Goal: Transaction & Acquisition: Purchase product/service

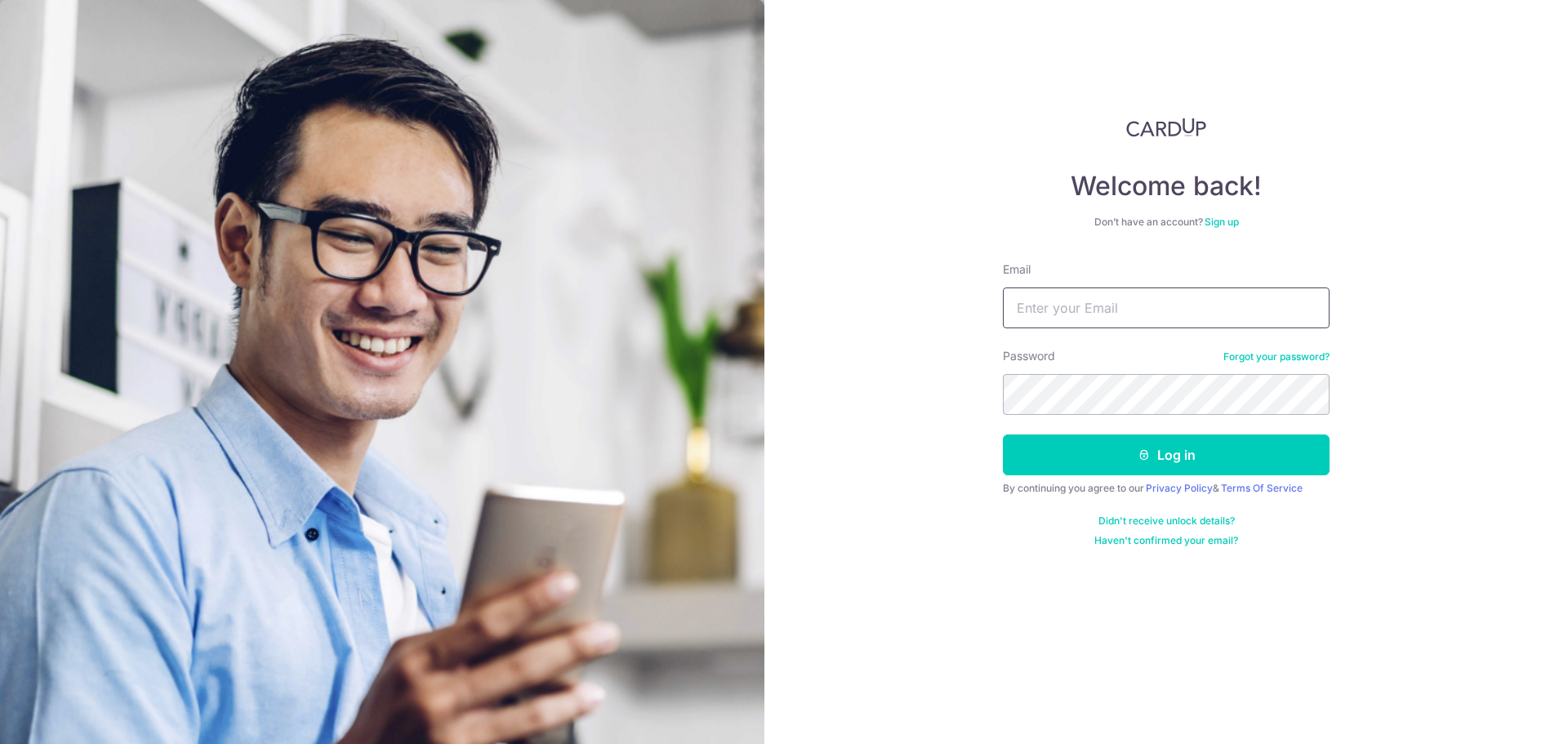
click at [1076, 310] on input "Email" at bounding box center [1166, 308] width 327 height 41
click at [1459, 355] on div "Welcome back! Don’t have an account? Sign up Email Password Forgot your passwor…" at bounding box center [1166, 372] width 804 height 744
click at [1208, 317] on input "Email" at bounding box center [1166, 308] width 327 height 41
type input "md.afiq.h@gmail.com"
click at [1003, 435] on button "Log in" at bounding box center [1166, 455] width 327 height 41
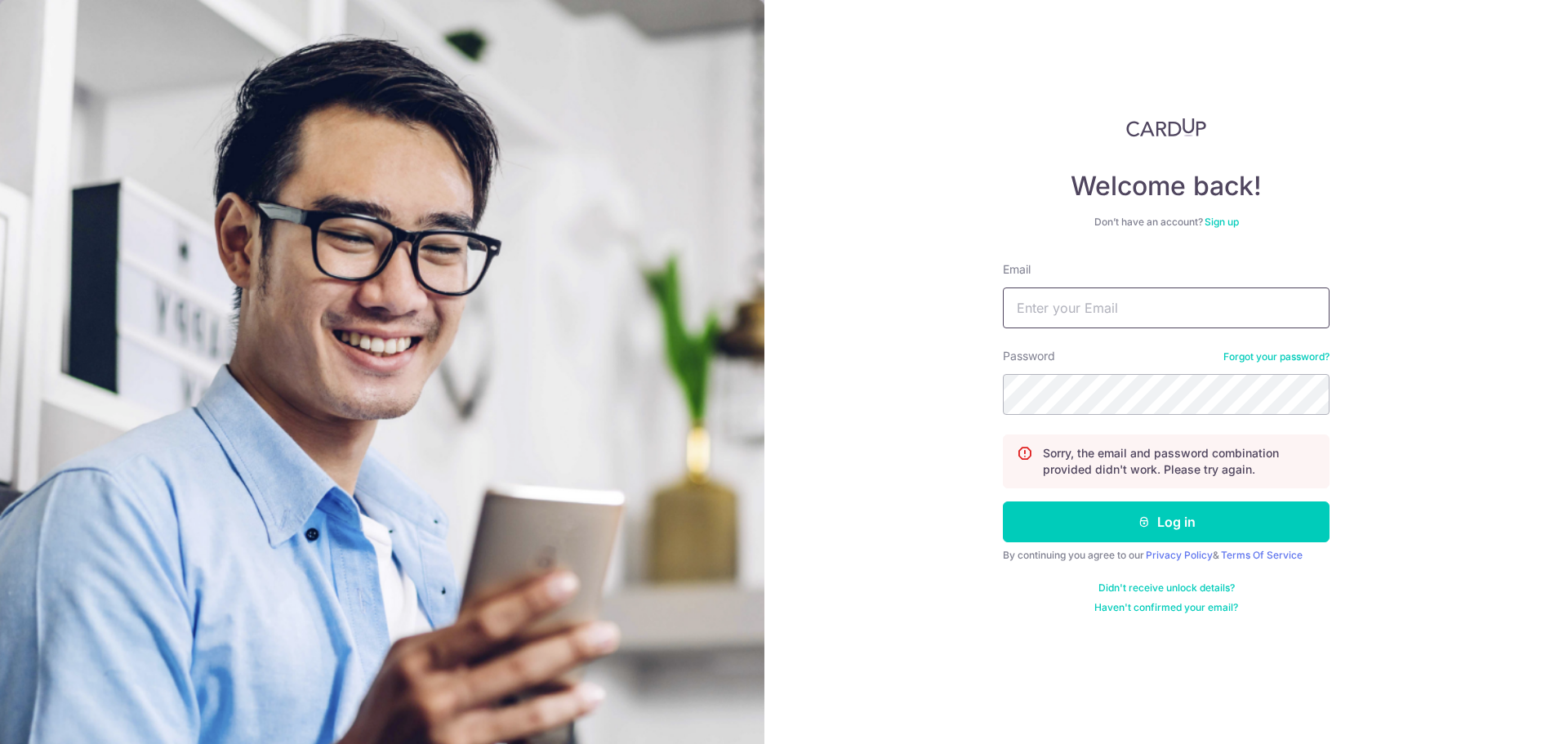
click at [1163, 321] on input "Email" at bounding box center [1166, 308] width 327 height 41
type input "[EMAIL_ADDRESS][DOMAIN_NAME]"
click at [1003, 502] on button "Log in" at bounding box center [1166, 522] width 327 height 41
click at [1265, 360] on link "Forgot your password?" at bounding box center [1276, 357] width 107 height 13
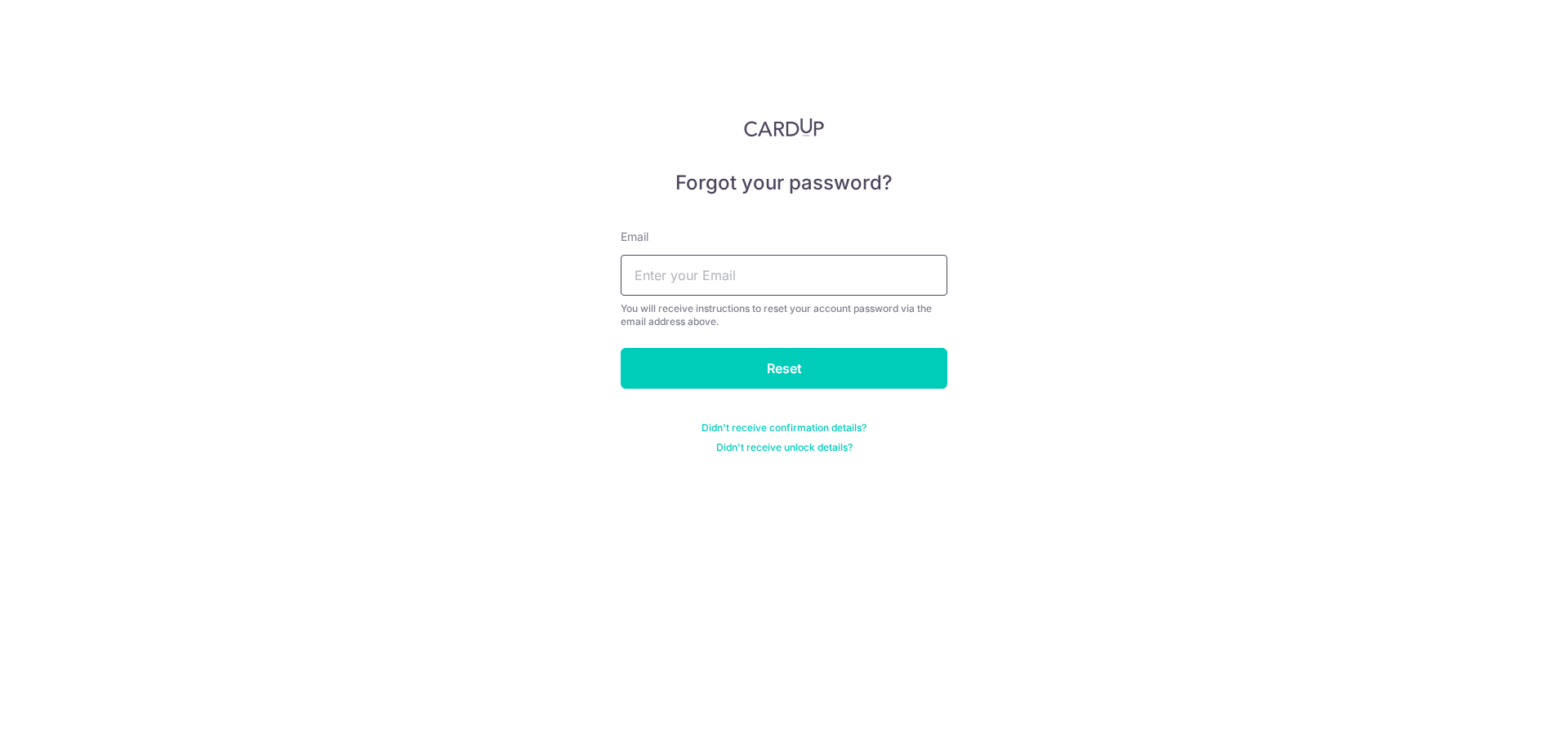
click at [855, 273] on input "text" at bounding box center [784, 276] width 327 height 41
type input "md.afiq.h@gmail.com"
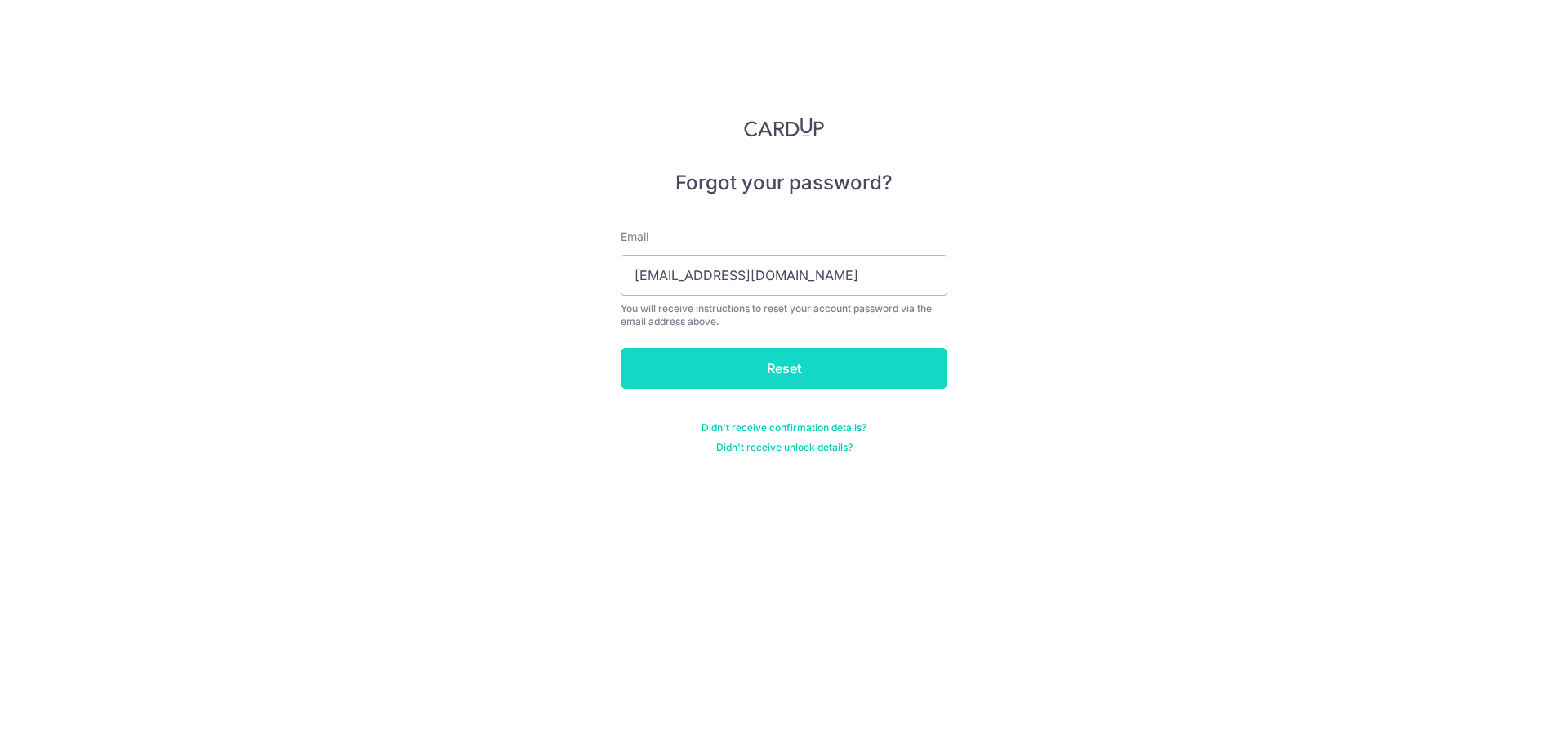
click at [806, 362] on input "Reset" at bounding box center [784, 368] width 327 height 41
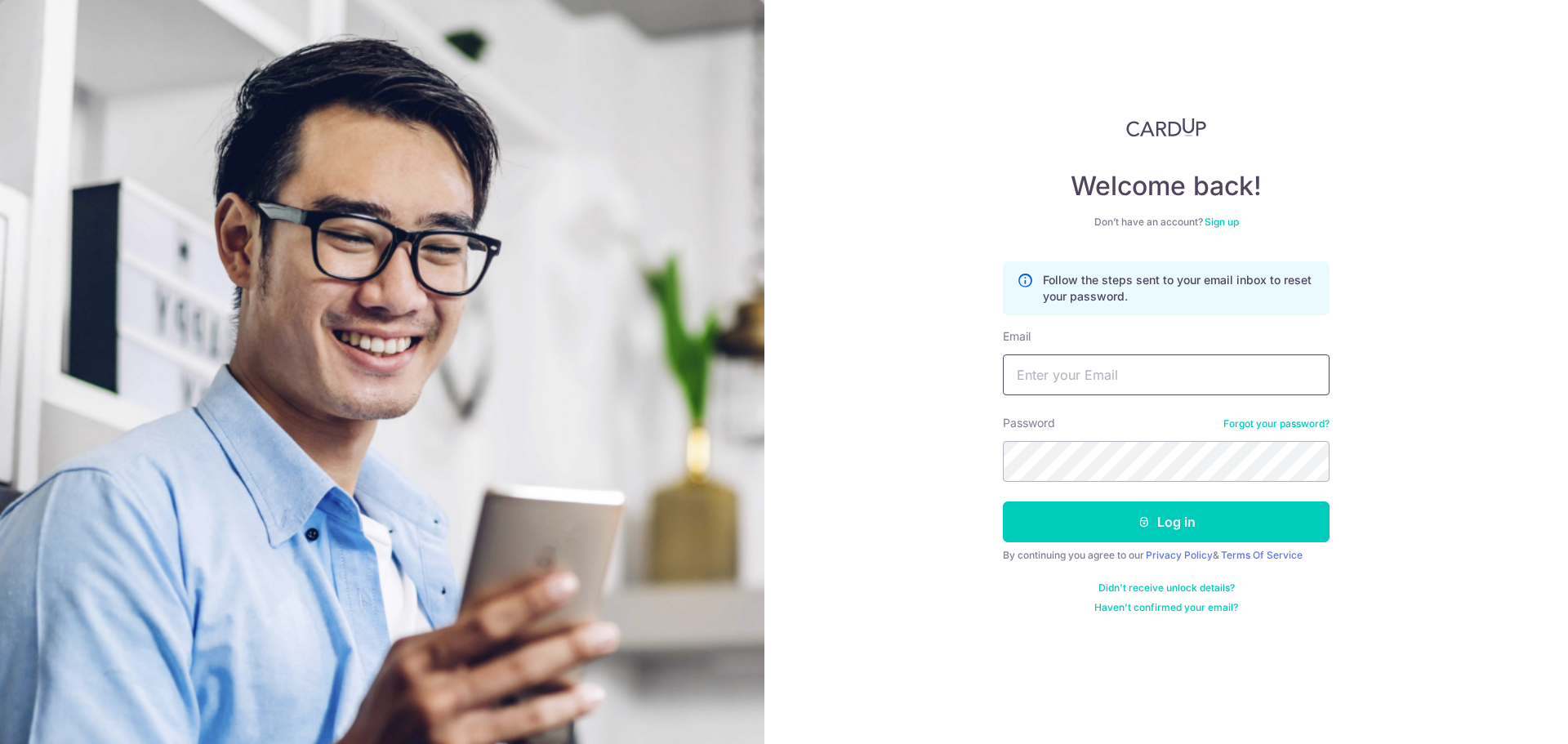
click at [1185, 375] on input "Email" at bounding box center [1166, 375] width 327 height 41
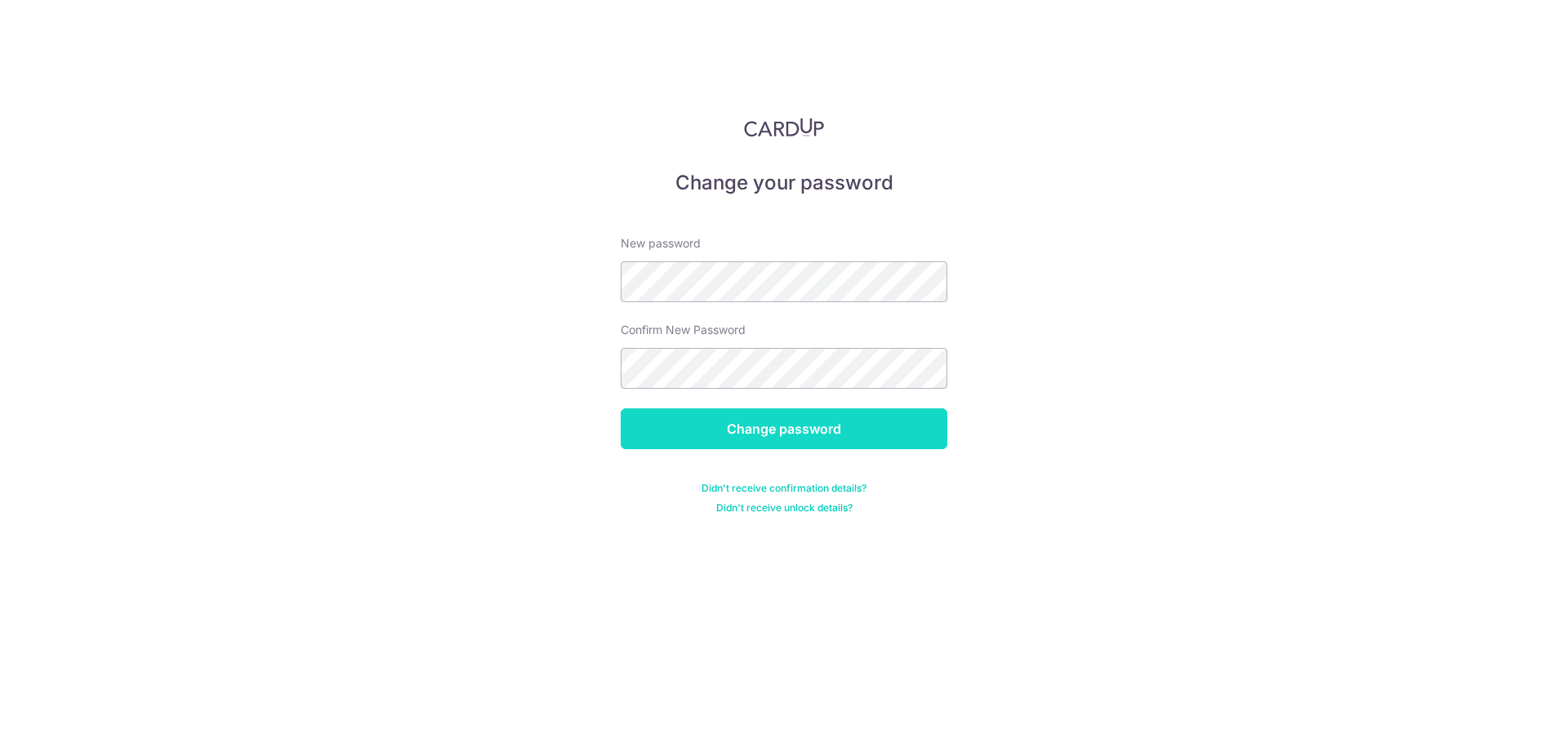
click at [846, 419] on input "Change password" at bounding box center [784, 429] width 327 height 41
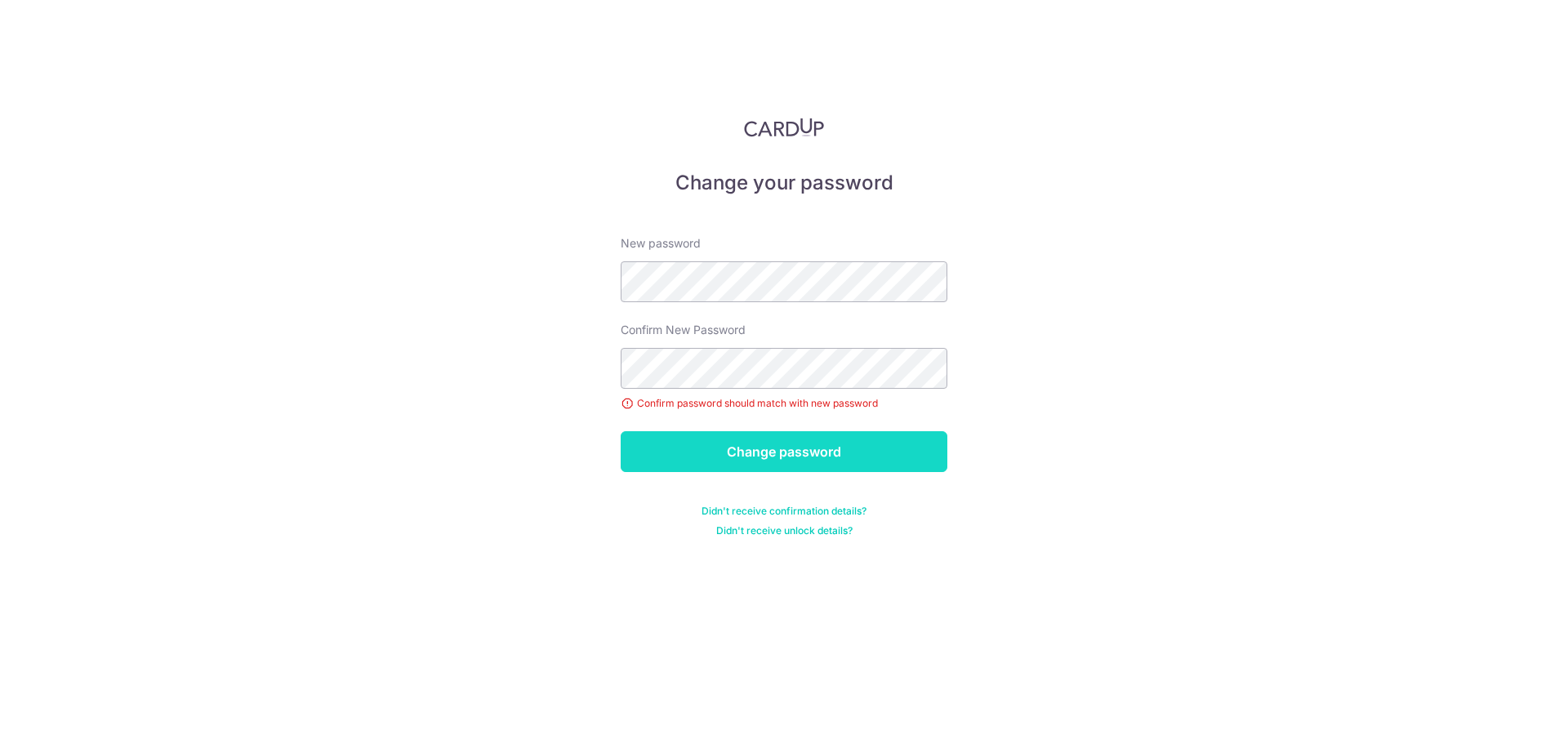
click at [774, 455] on input "Change password" at bounding box center [784, 451] width 327 height 41
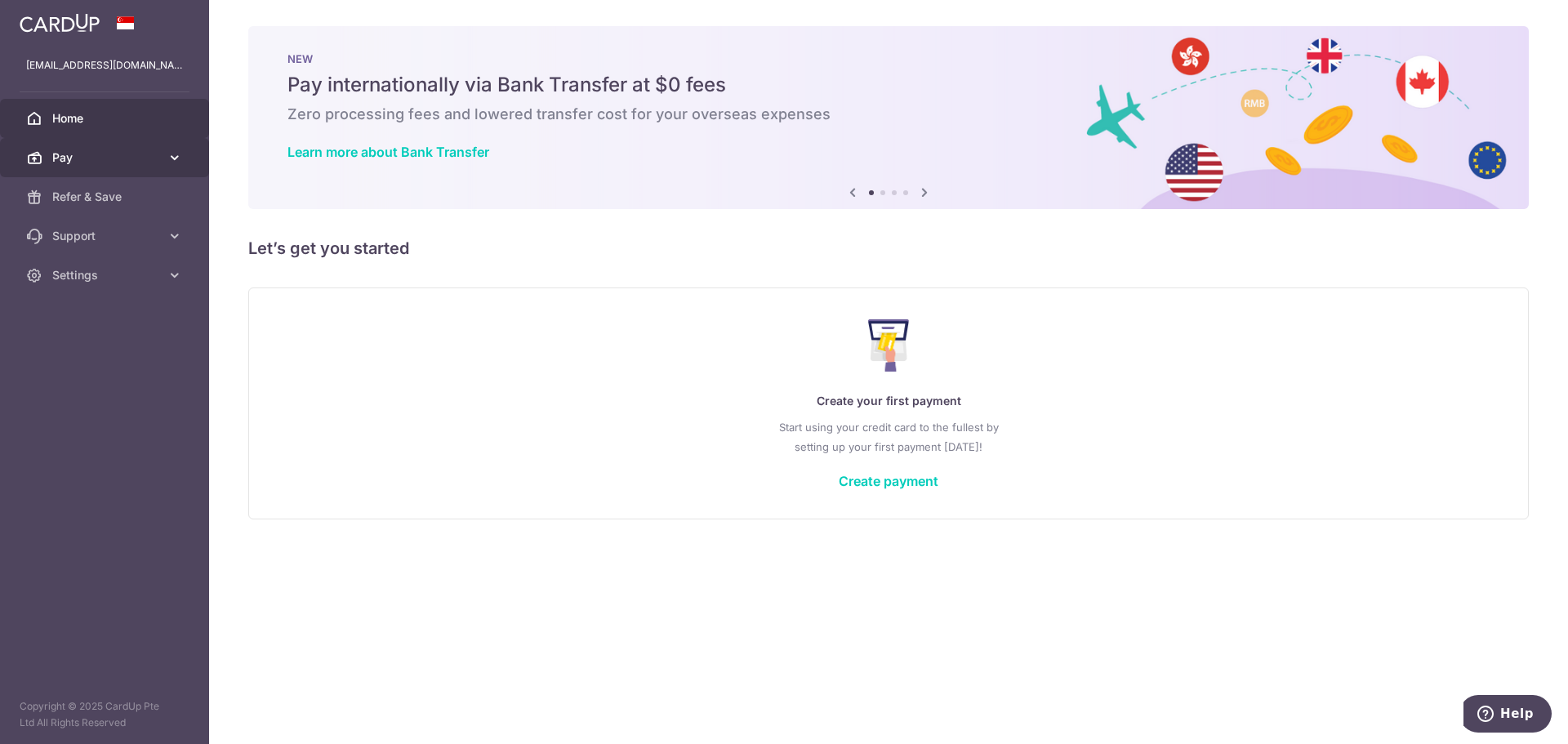
click at [149, 155] on span "Pay" at bounding box center [106, 157] width 107 height 16
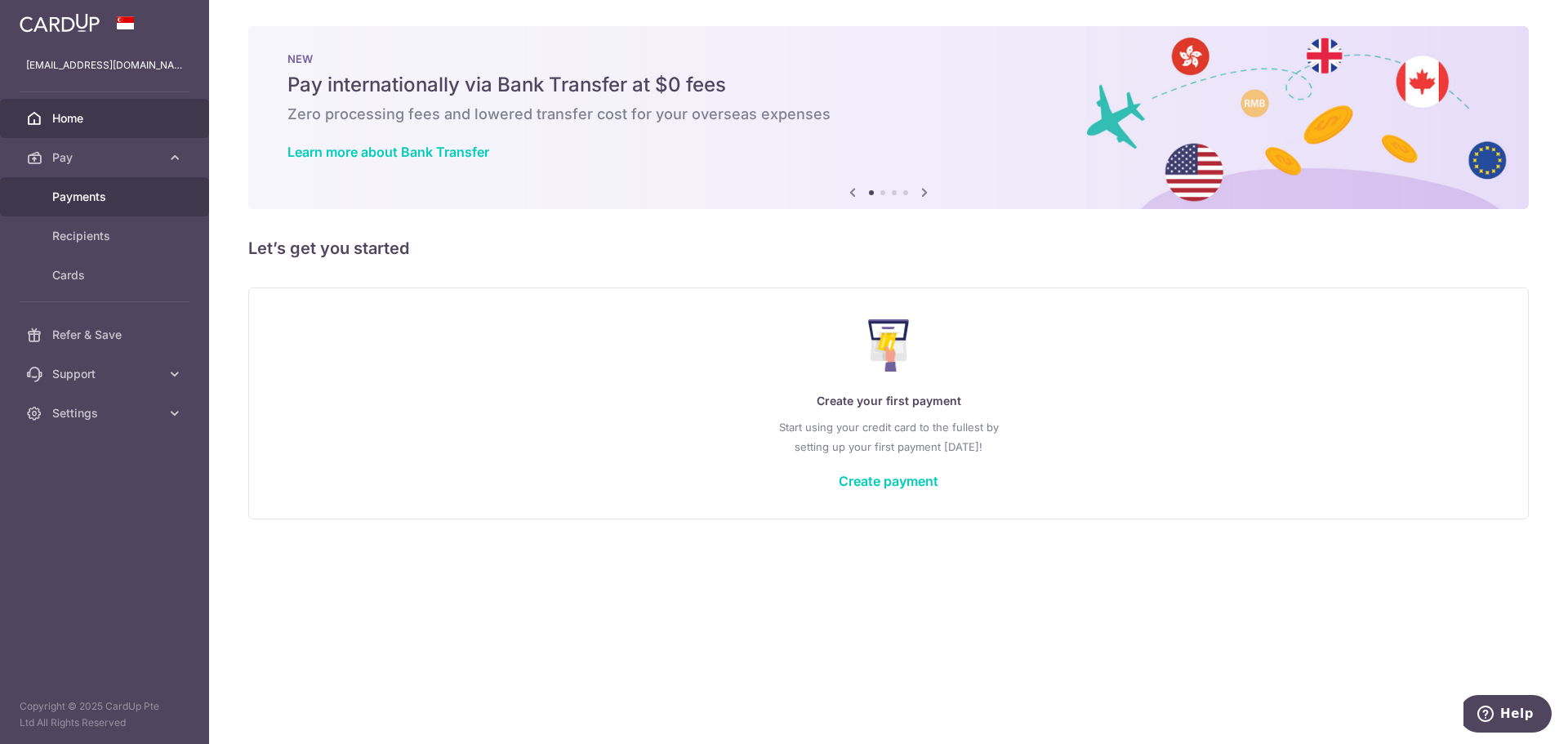
click at [133, 205] on link "Payments" at bounding box center [105, 197] width 209 height 39
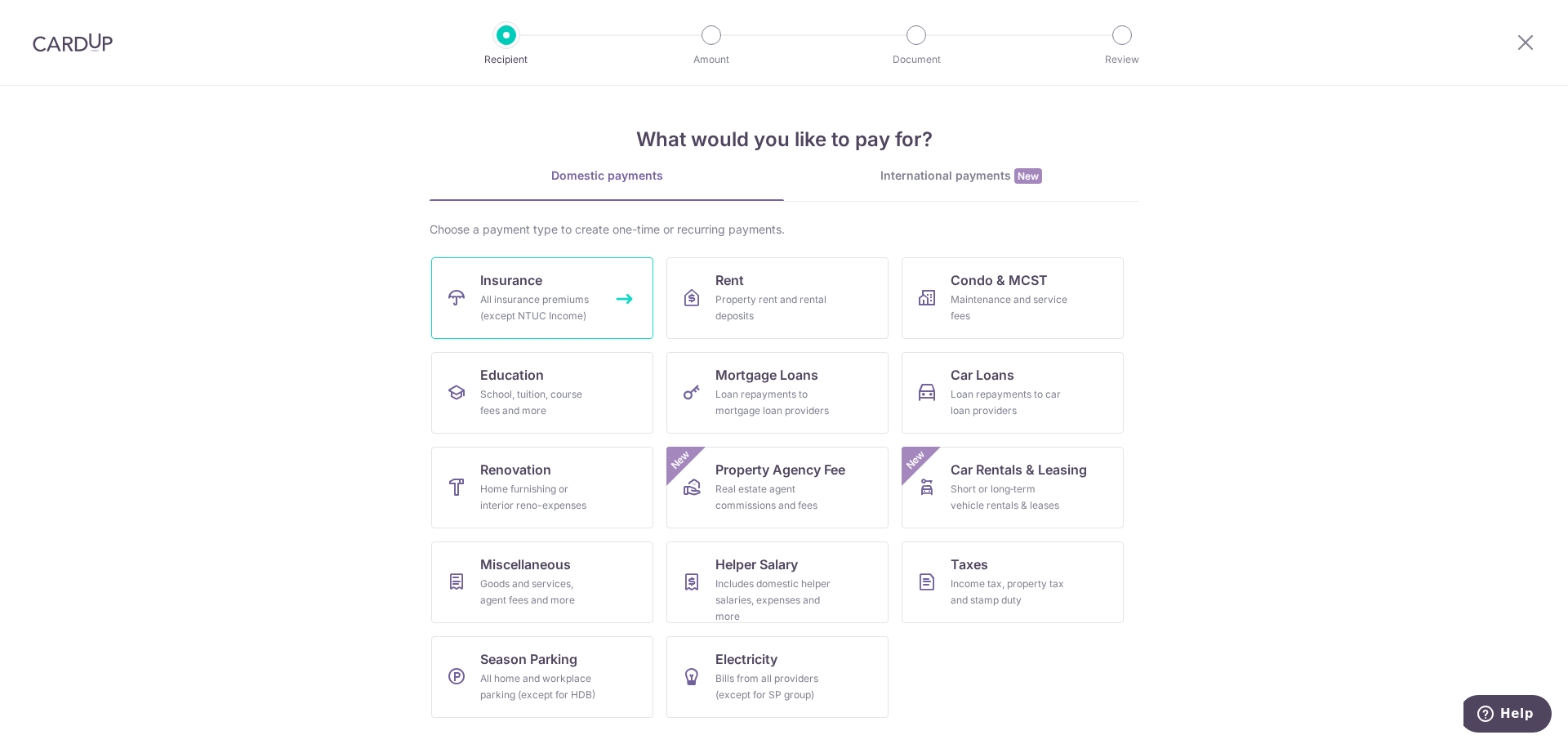
click at [608, 300] on link "Insurance All insurance premiums (except NTUC Income)" at bounding box center [542, 297] width 222 height 81
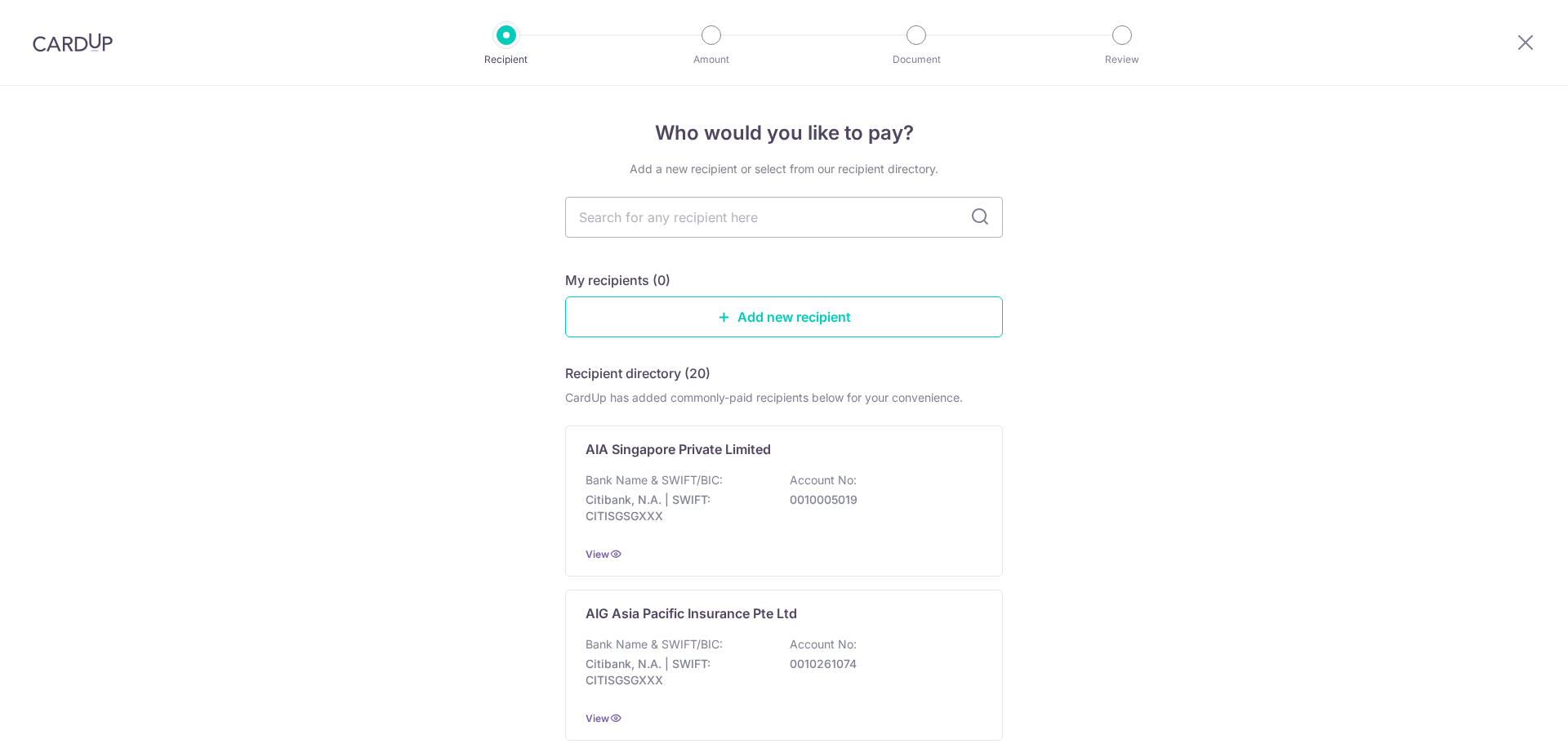
click at [763, 228] on input "text" at bounding box center [784, 218] width 437 height 41
type input "bubble"
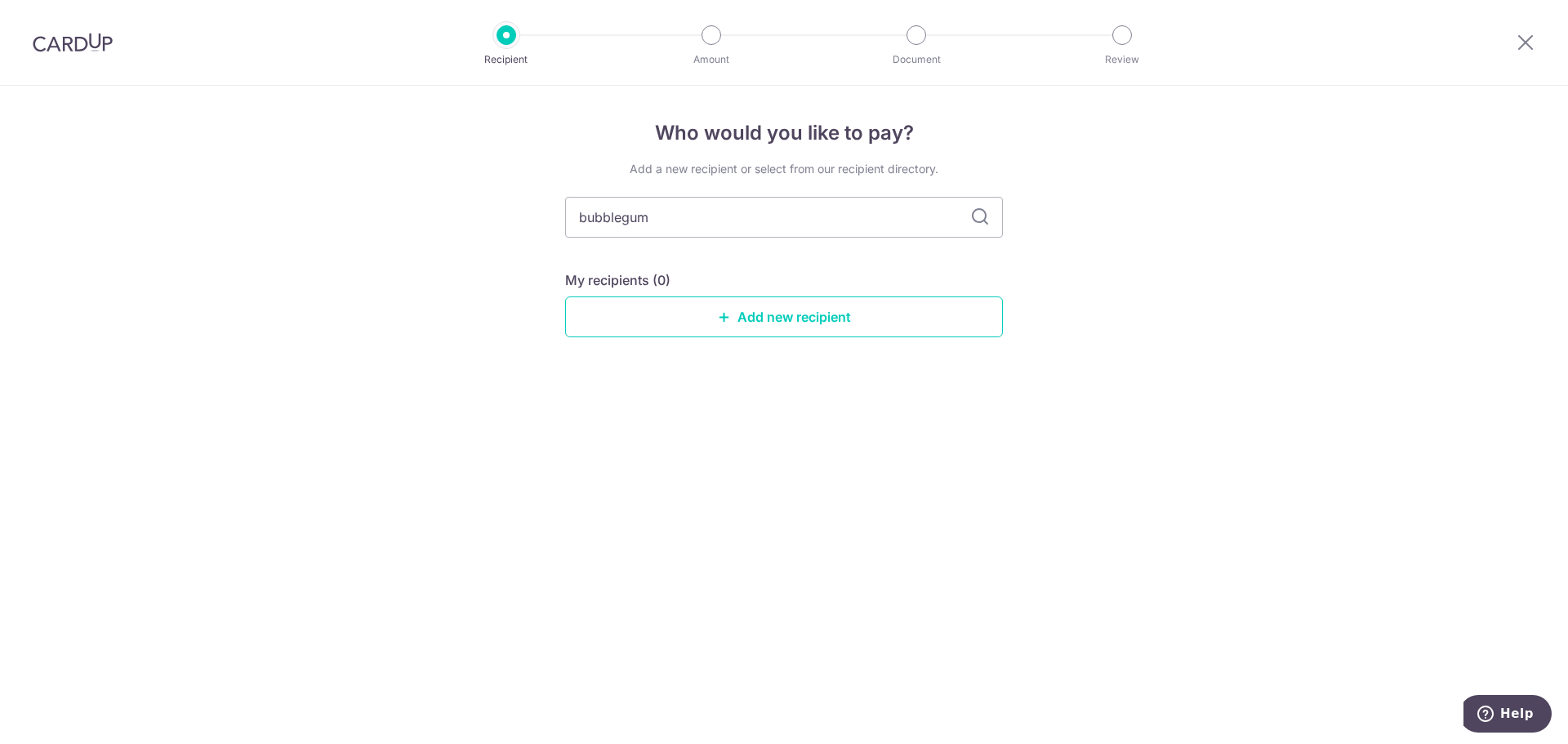
type input "bubblegum"
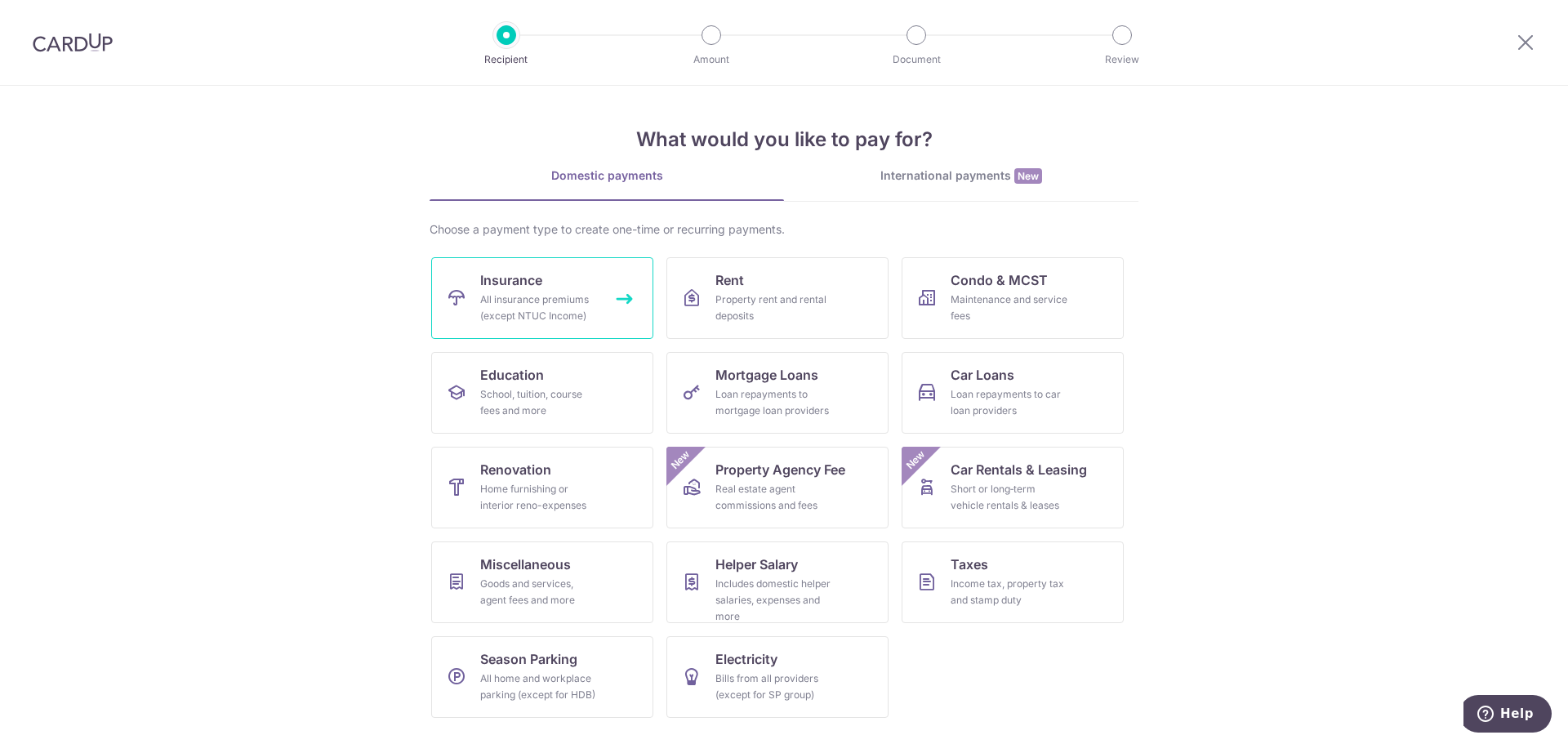
click at [597, 305] on div "All insurance premiums (except NTUC Income)" at bounding box center [539, 308] width 118 height 33
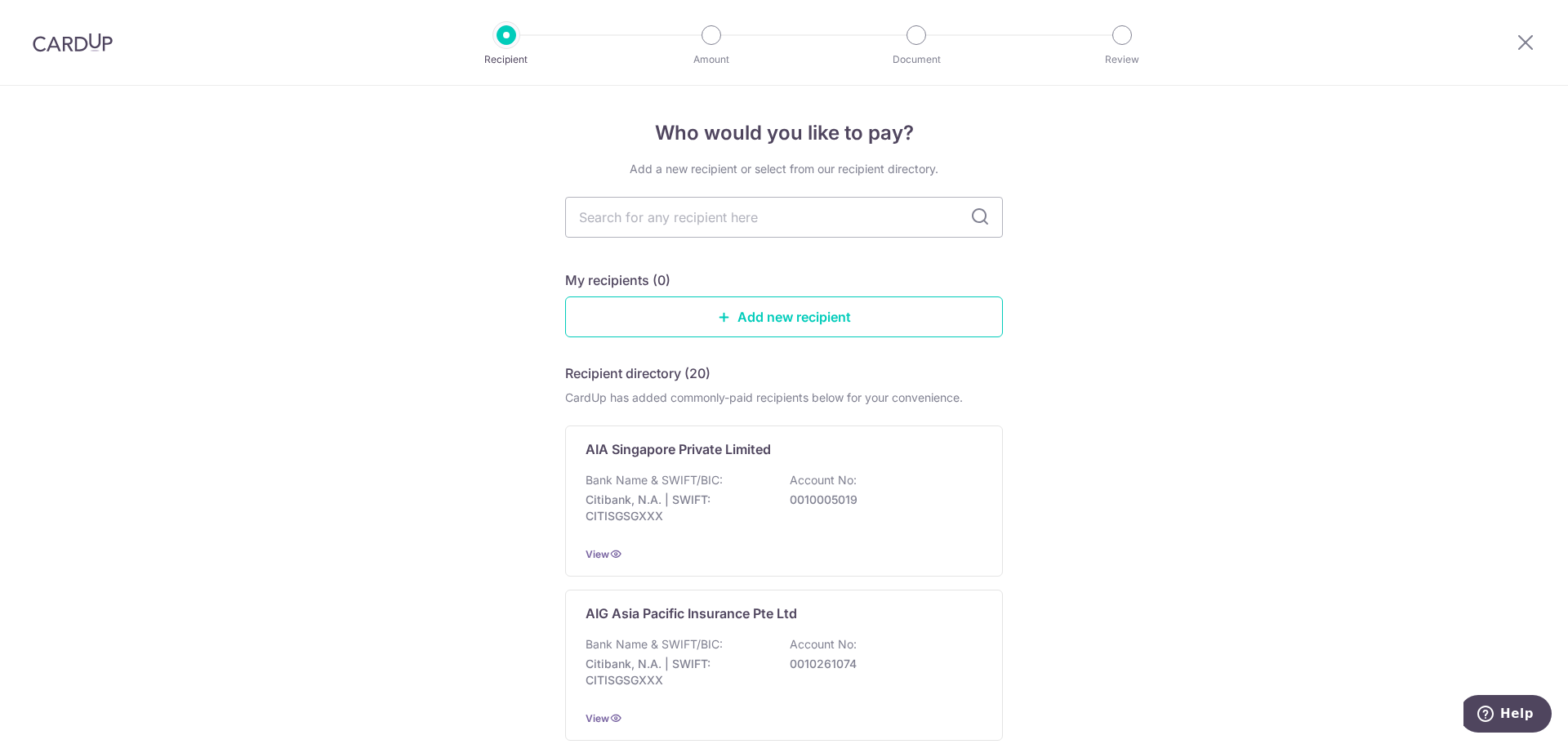
click at [831, 219] on input "text" at bounding box center [784, 218] width 437 height 41
type input "bubb"
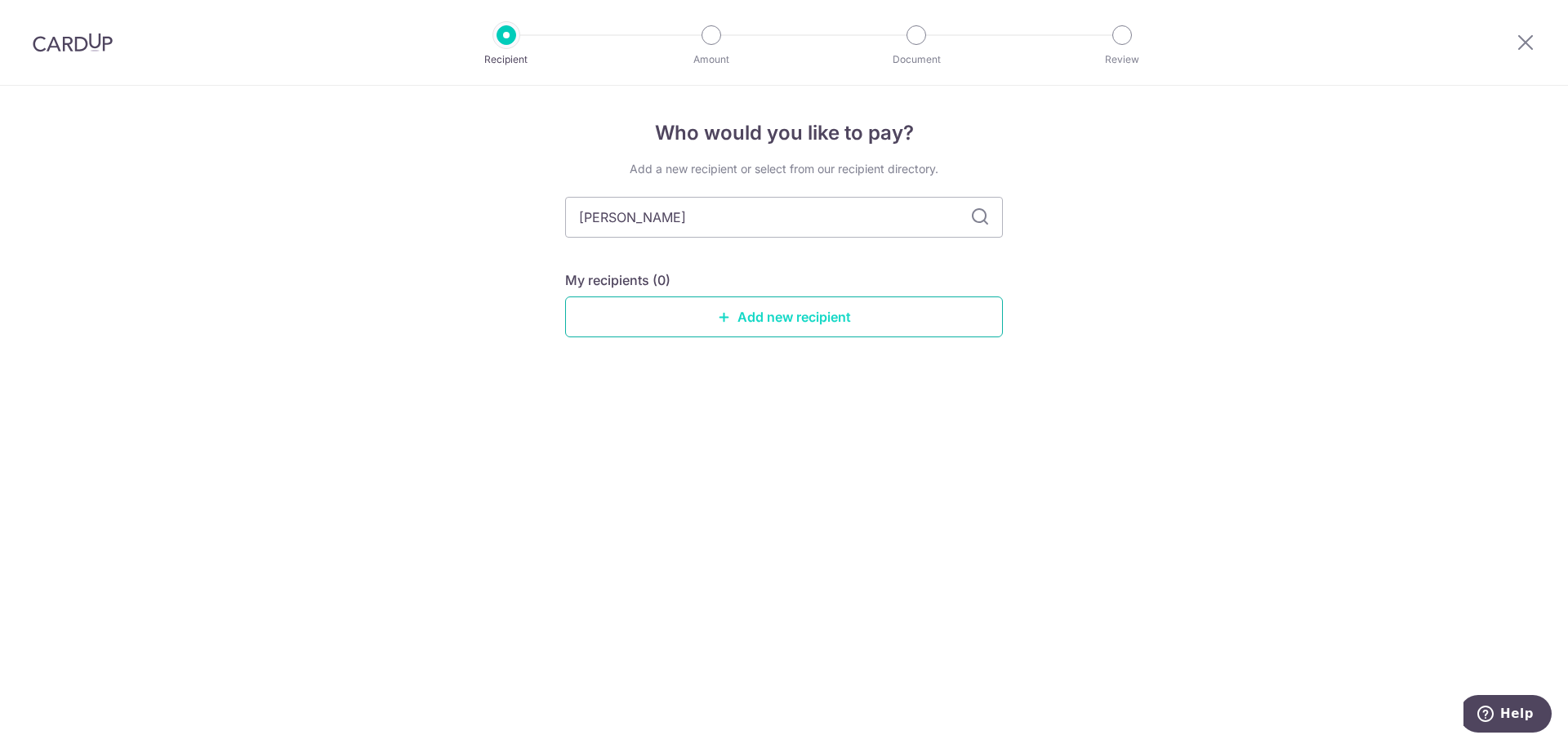
click at [774, 312] on link "Add new recipient" at bounding box center [784, 317] width 437 height 41
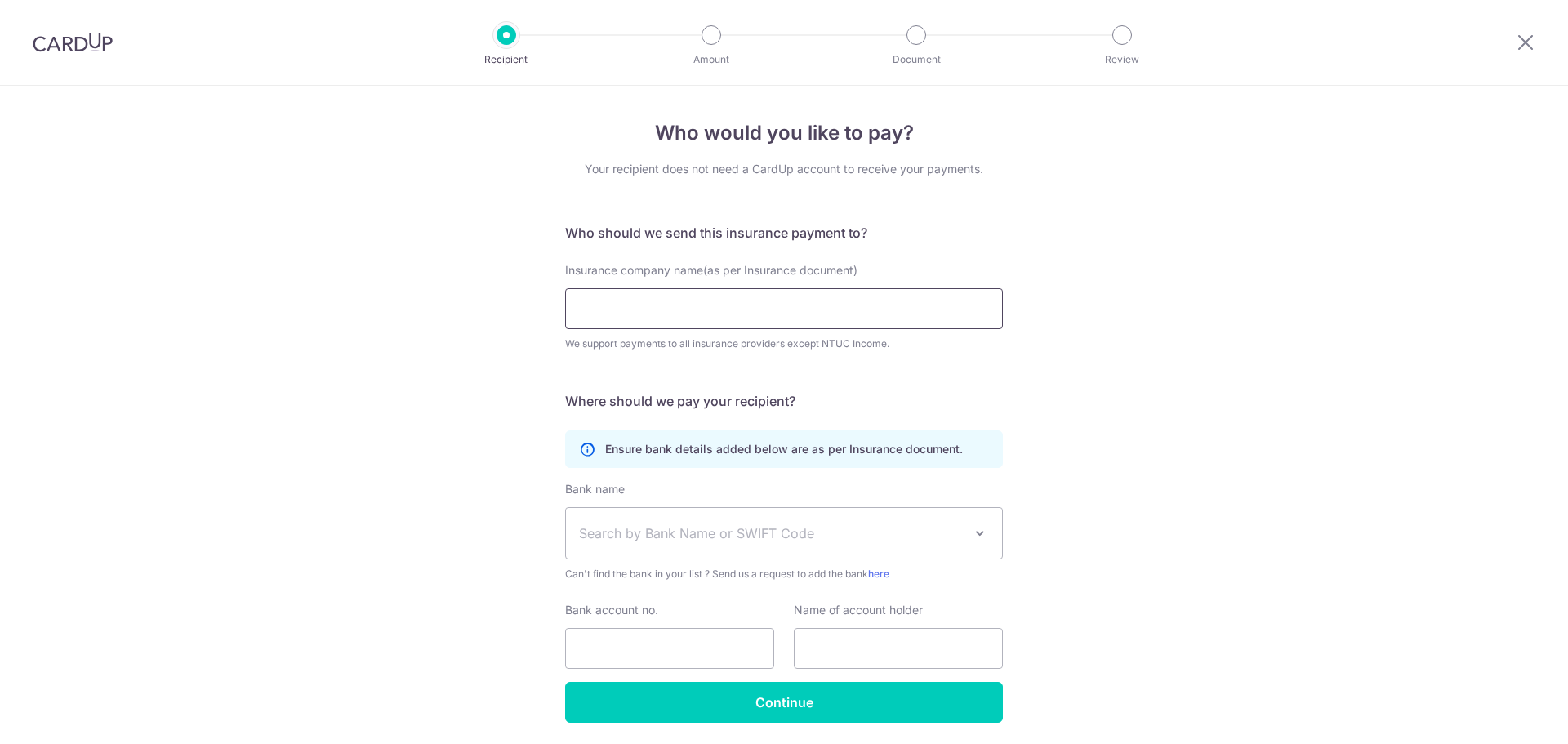
click at [832, 316] on input "Insurance company name(as per Insurance document)" at bounding box center [784, 308] width 437 height 41
click at [940, 301] on input "Bubblegum" at bounding box center [784, 308] width 437 height 41
type input "india"
click at [976, 232] on h5 "Who should we send this insurance payment to?" at bounding box center [784, 233] width 437 height 20
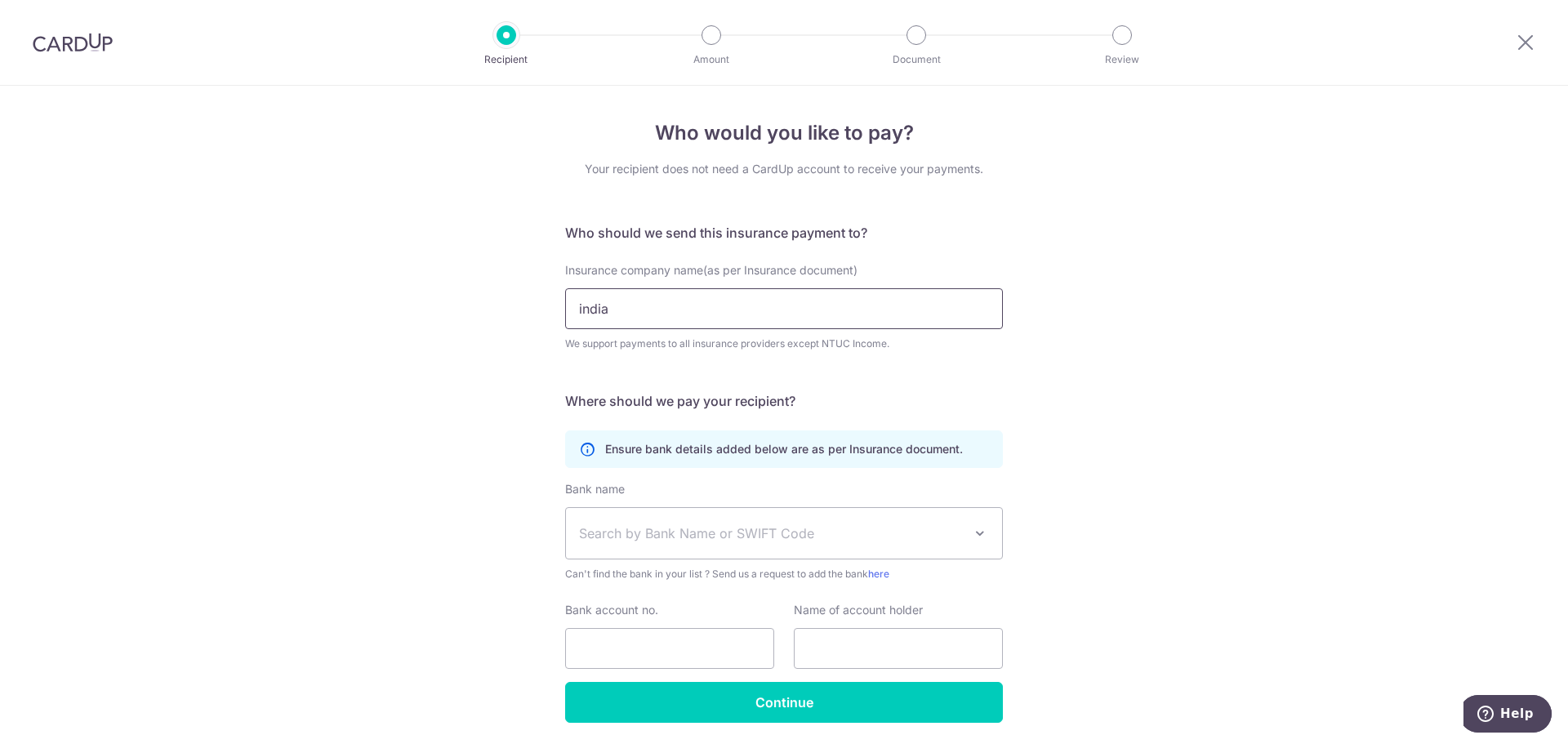
click at [838, 303] on input "india" at bounding box center [784, 308] width 437 height 41
click at [742, 314] on input "Insurance company name(as per Insurance document)" at bounding box center [784, 308] width 437 height 41
click at [1062, 373] on div "Who would you like to pay? Your recipient does not need a CardUp account to rec…" at bounding box center [784, 443] width 1568 height 714
click at [911, 521] on span "Search by Bank Name or SWIFT Code" at bounding box center [784, 534] width 436 height 50
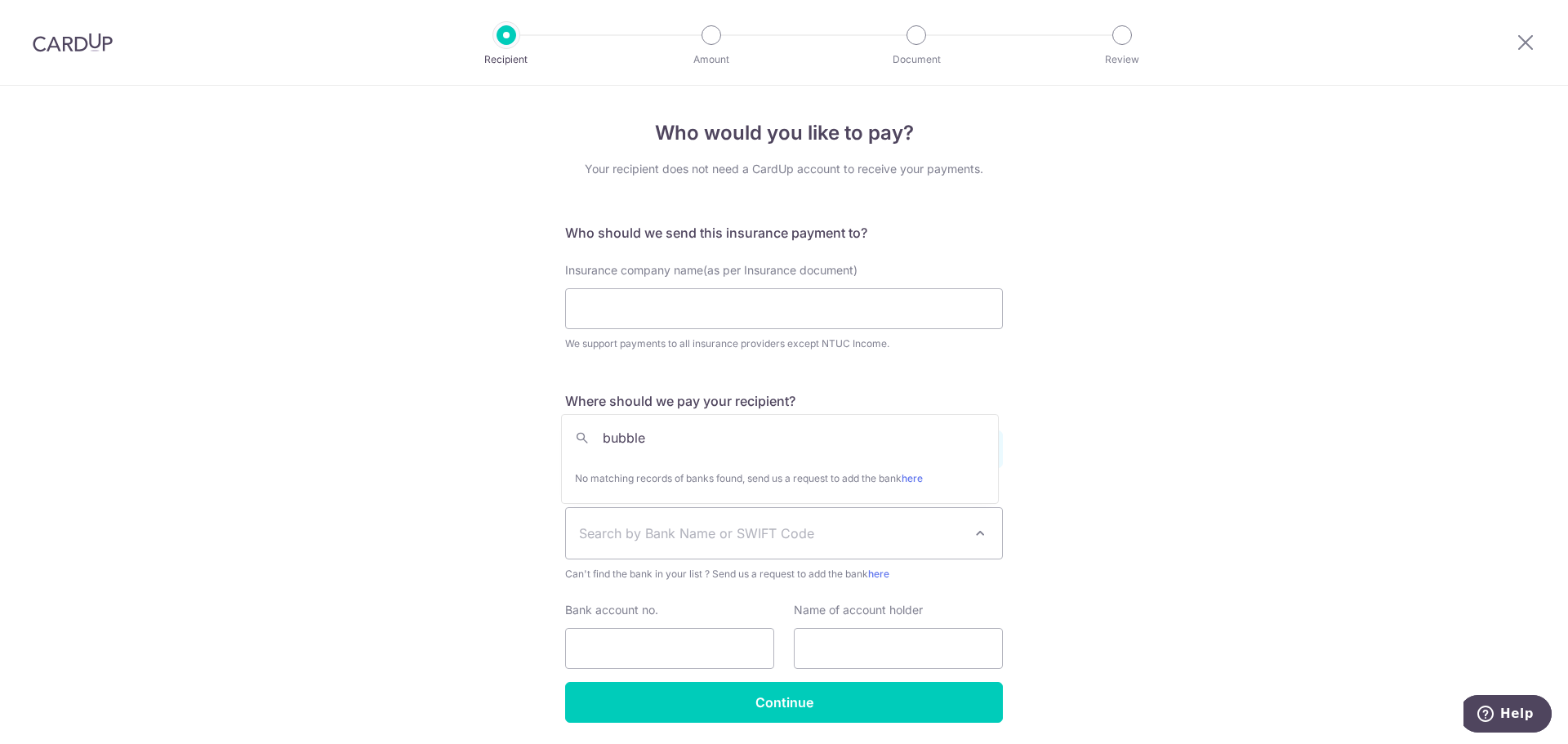
type input "bubbl"
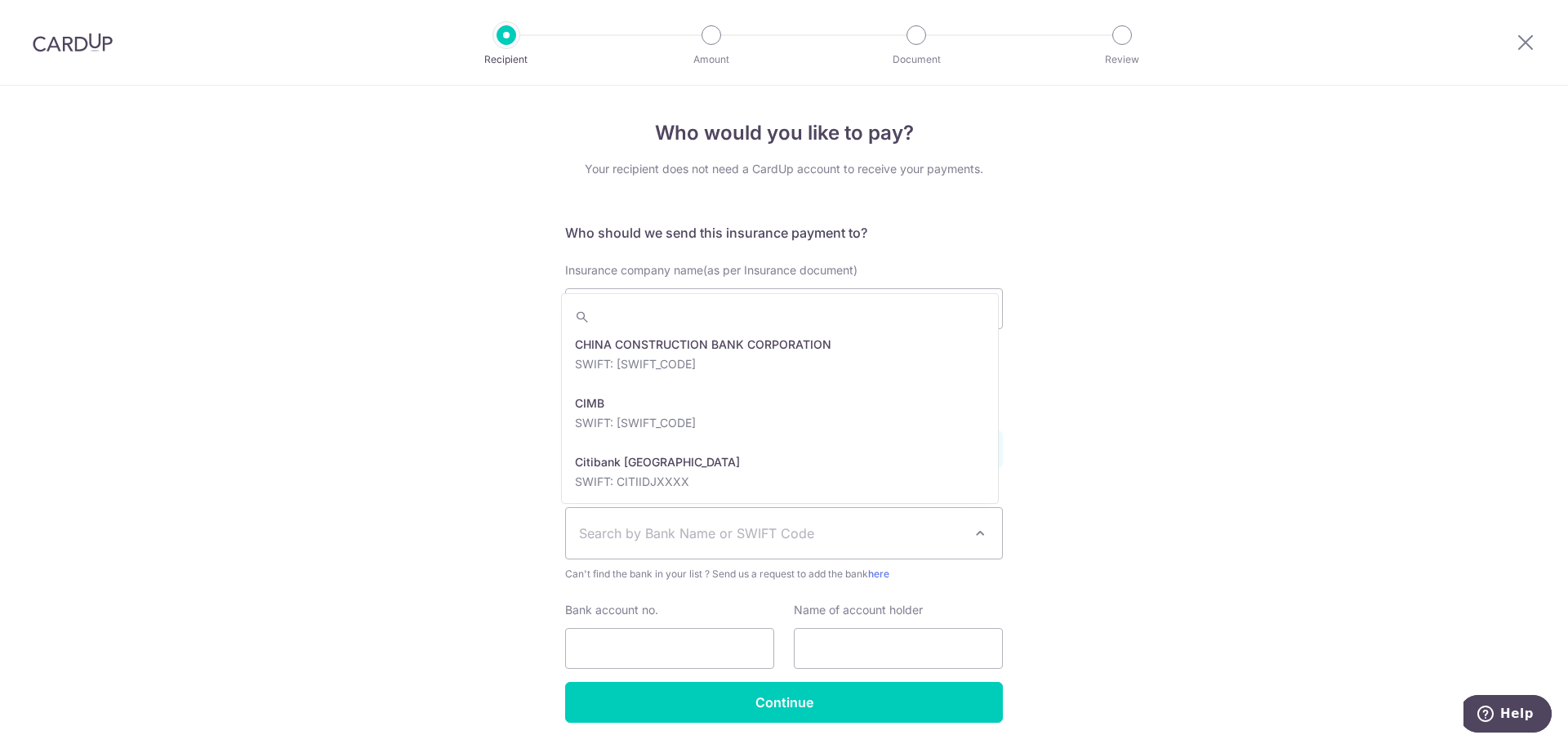
scroll to position [817, 0]
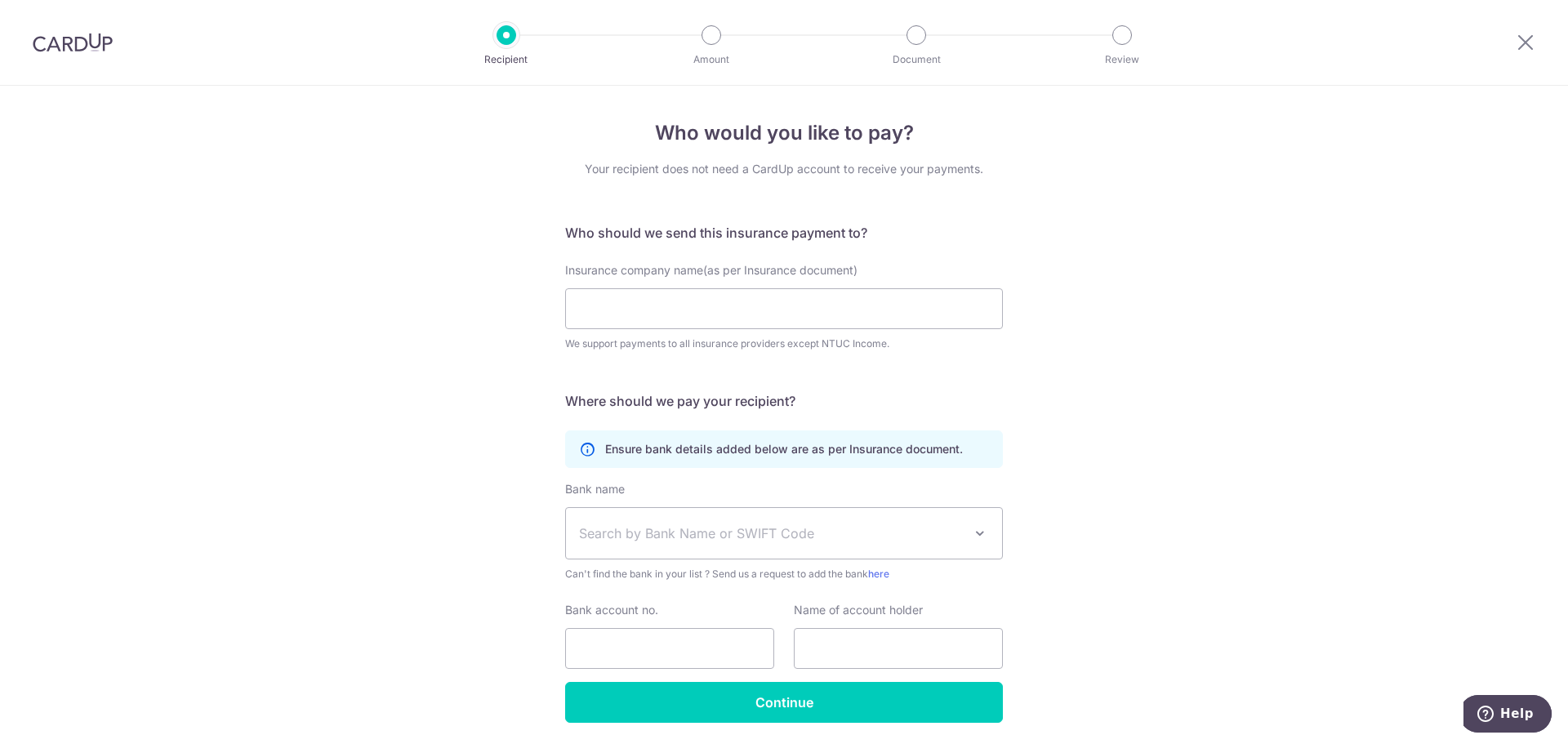
click at [1148, 405] on div "Who would you like to pay? Your recipient does not need a CardUp account to rec…" at bounding box center [784, 443] width 1568 height 714
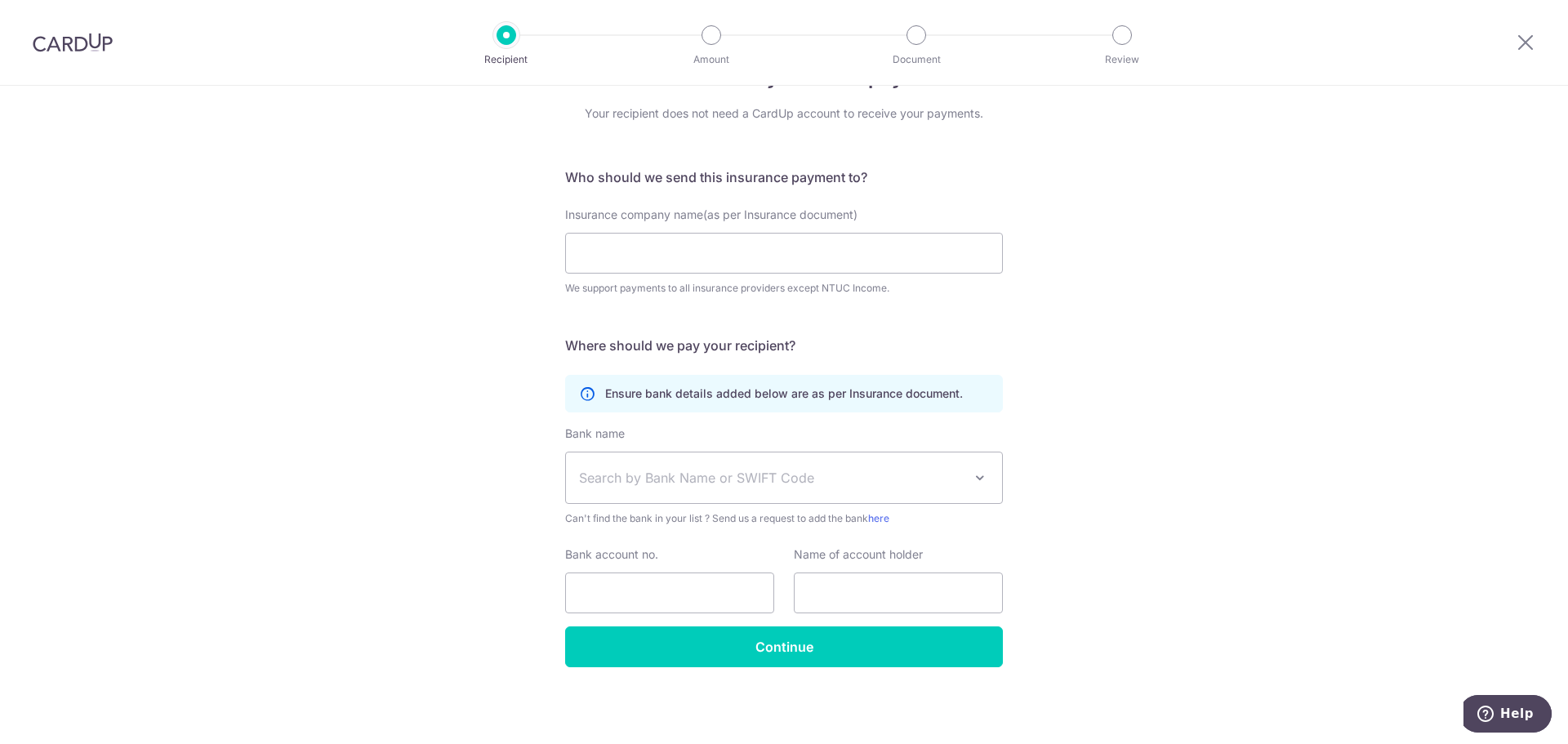
scroll to position [0, 0]
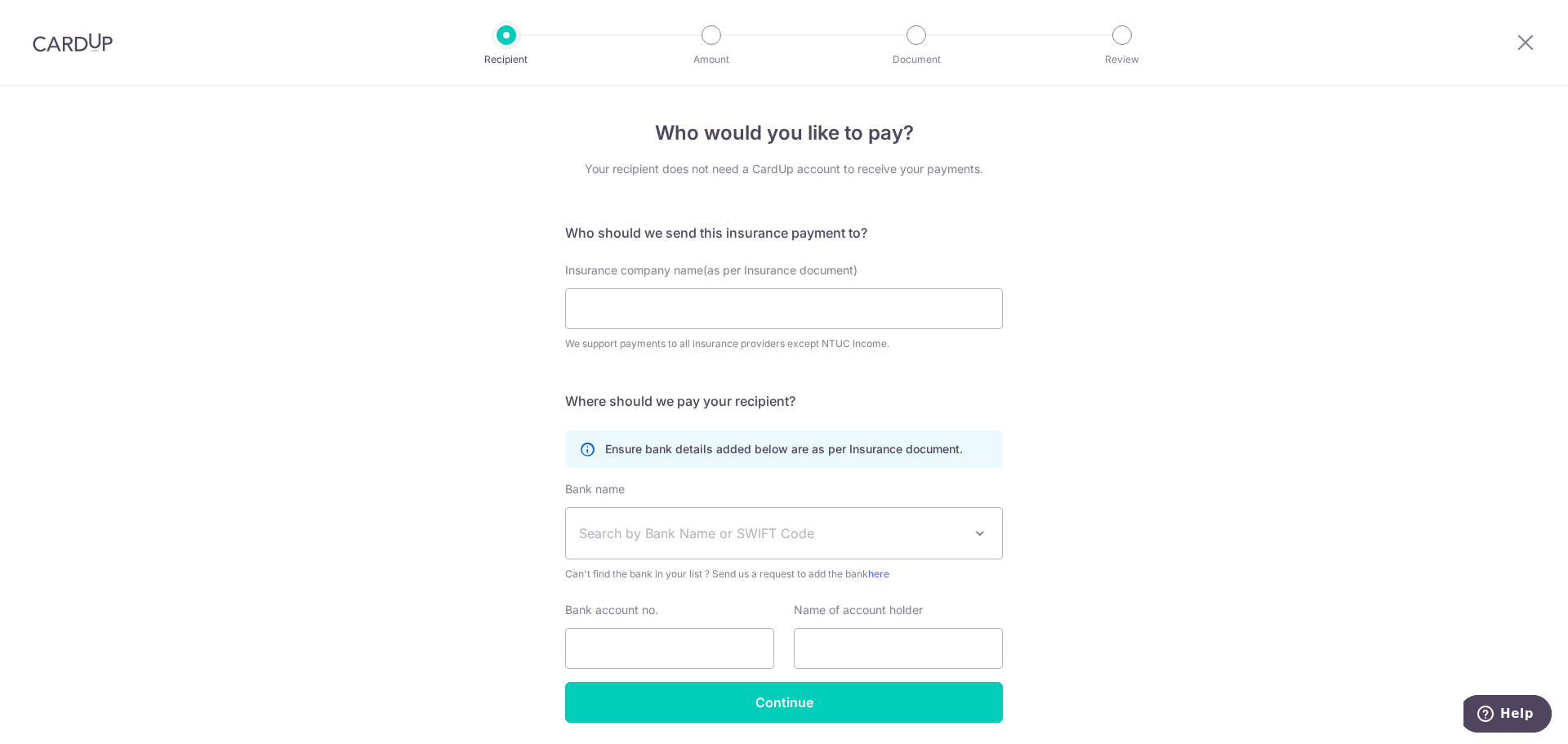
click at [514, 36] on div at bounding box center [506, 35] width 20 height 20
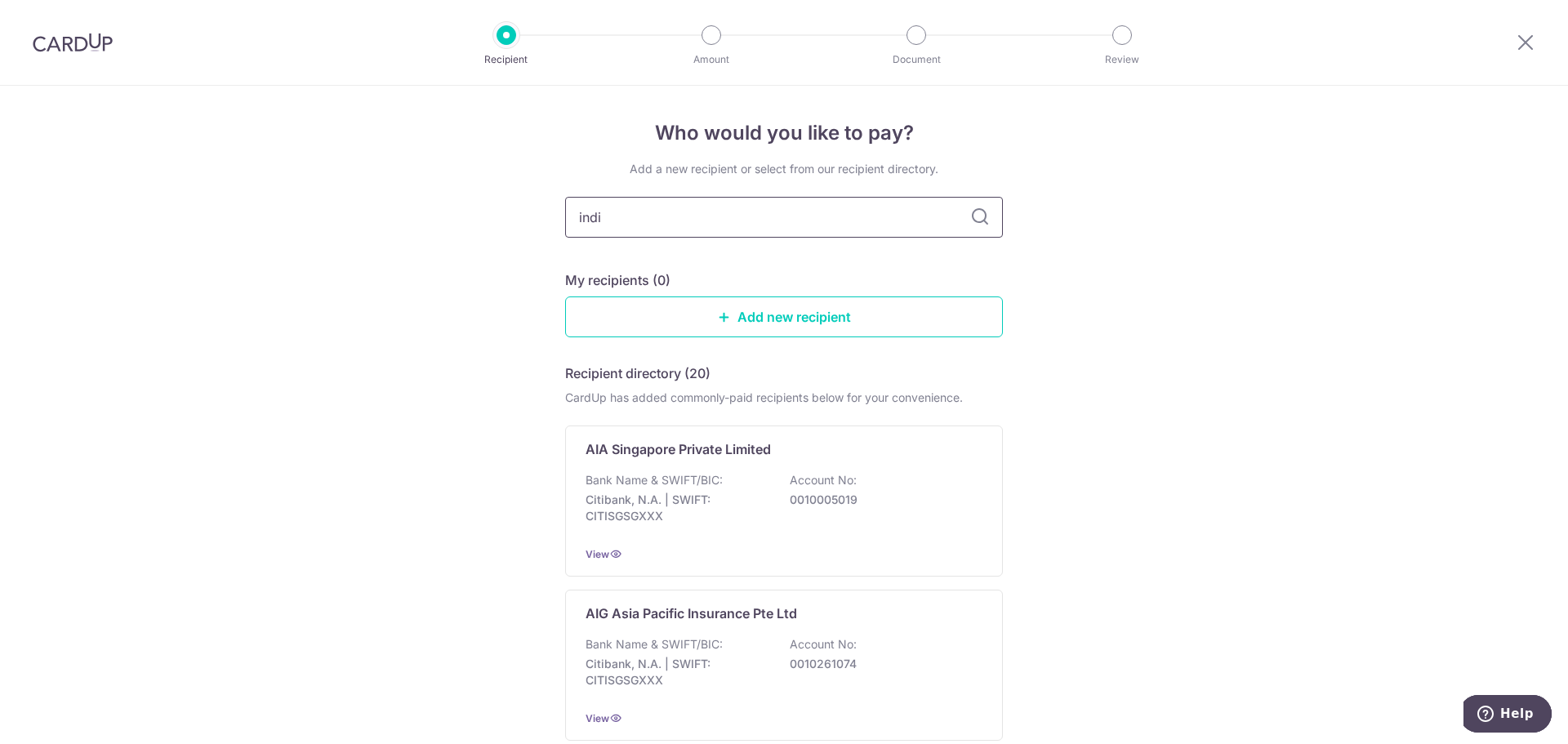
type input "india"
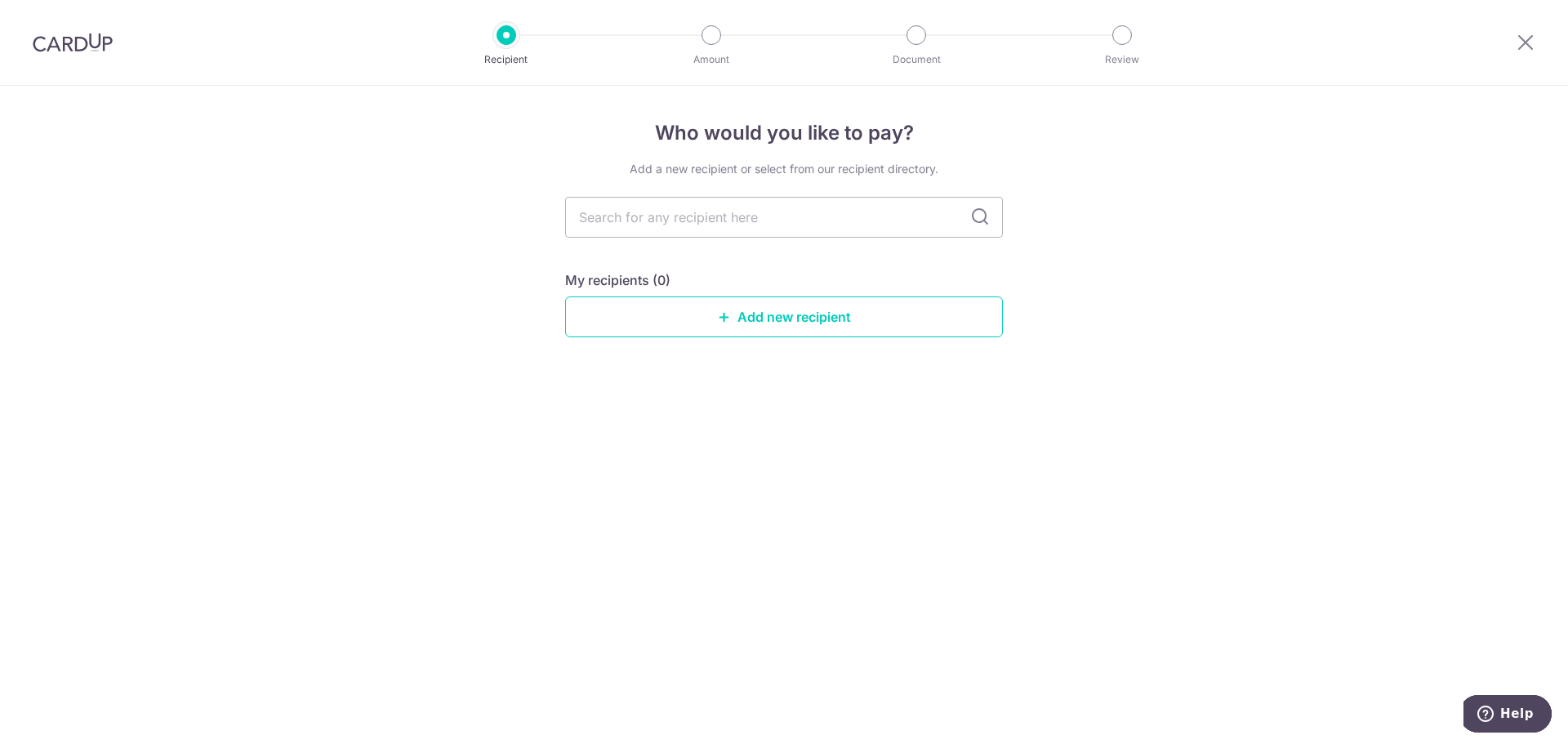
click at [1205, 245] on div "Who would you like to pay? Add a new recipient or select from our recipient dir…" at bounding box center [784, 415] width 1568 height 658
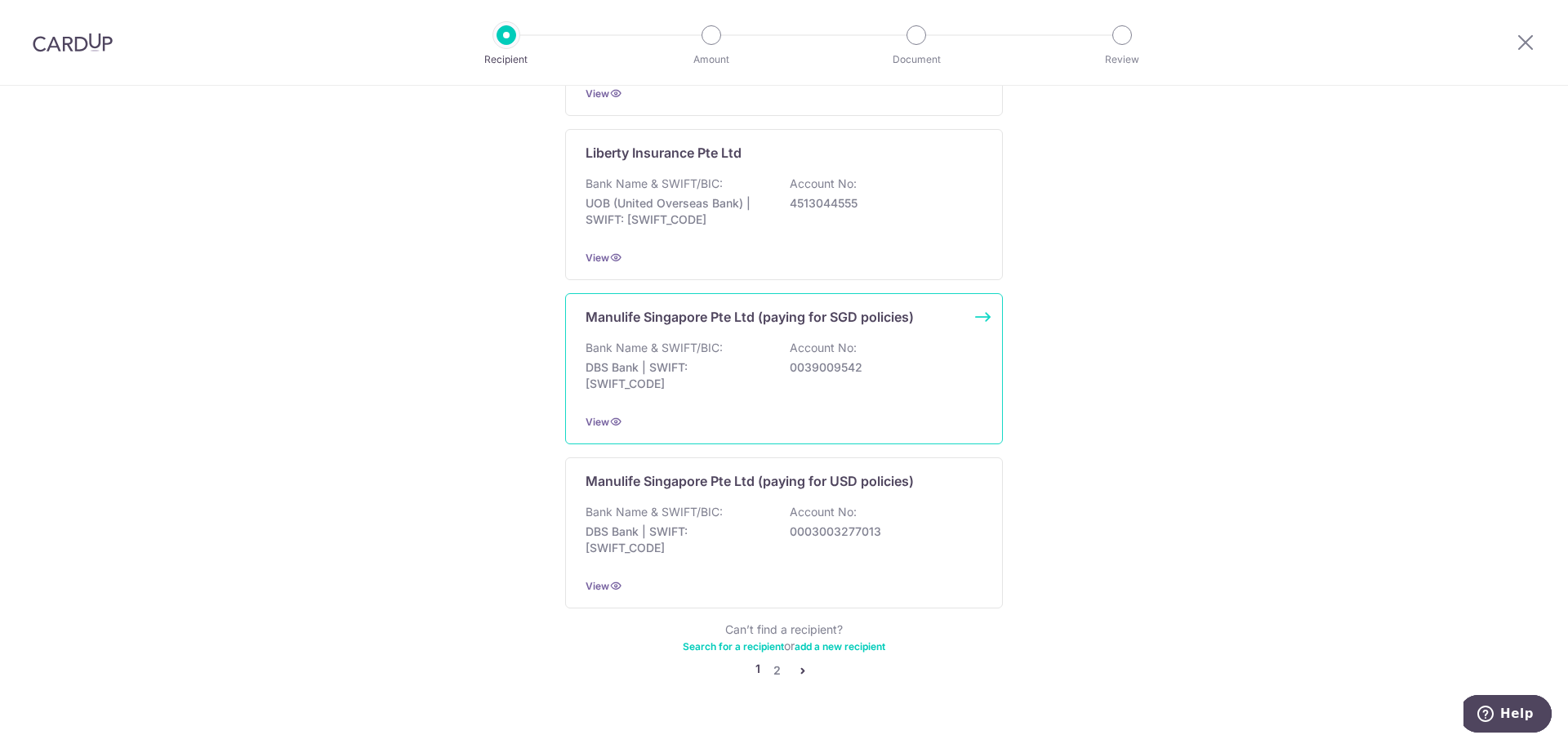
scroll to position [1486, 0]
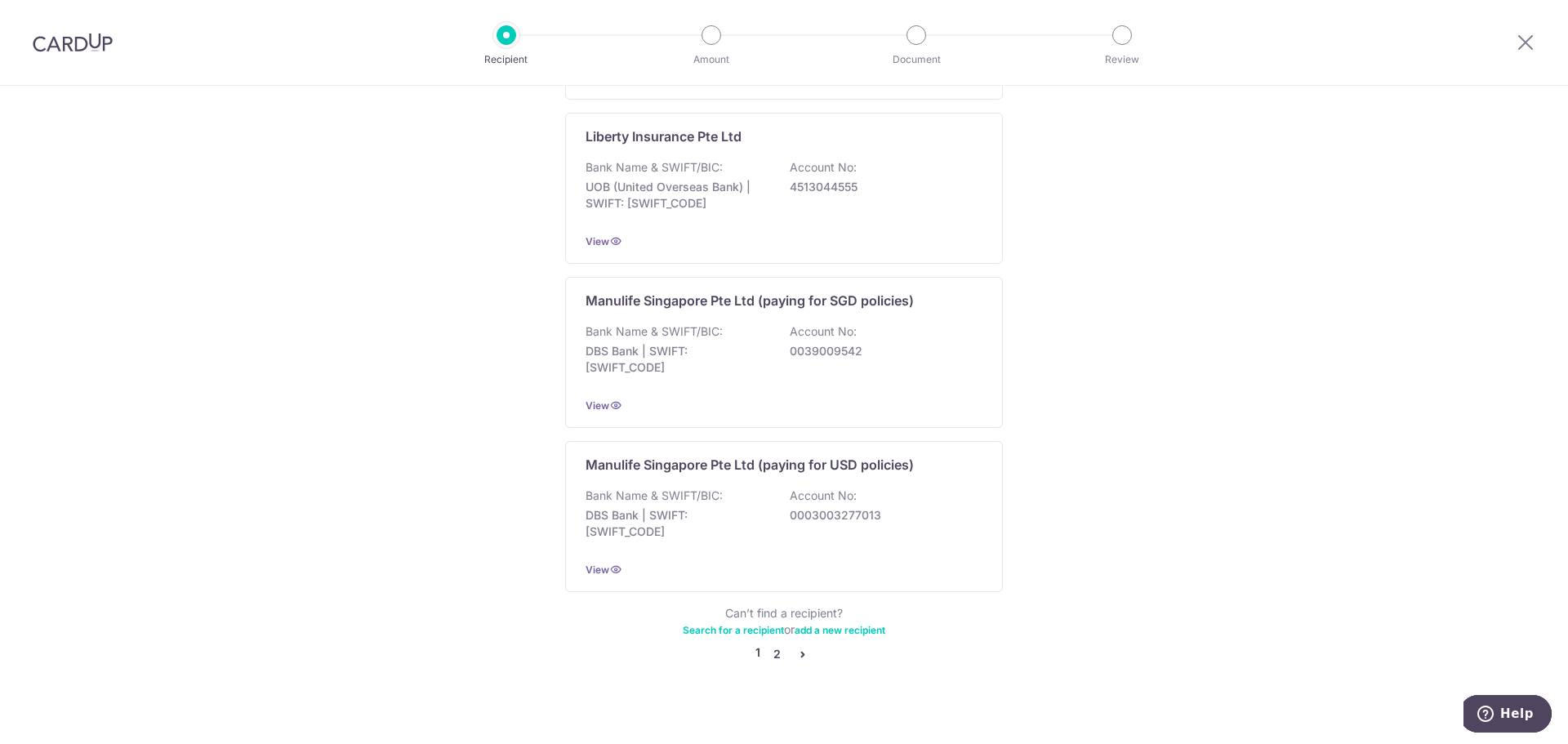
click at [768, 644] on link "2" at bounding box center [777, 653] width 20 height 20
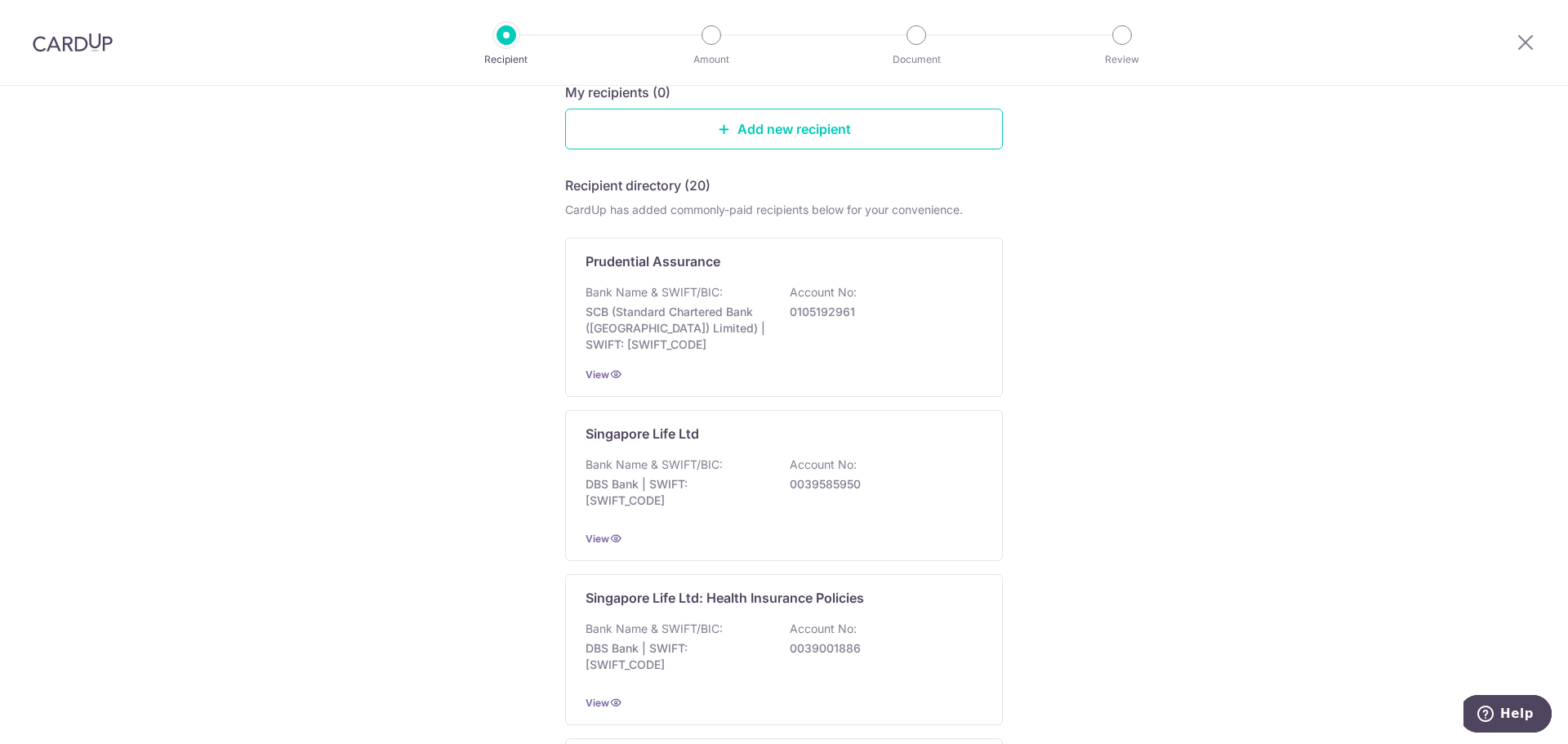
scroll to position [0, 0]
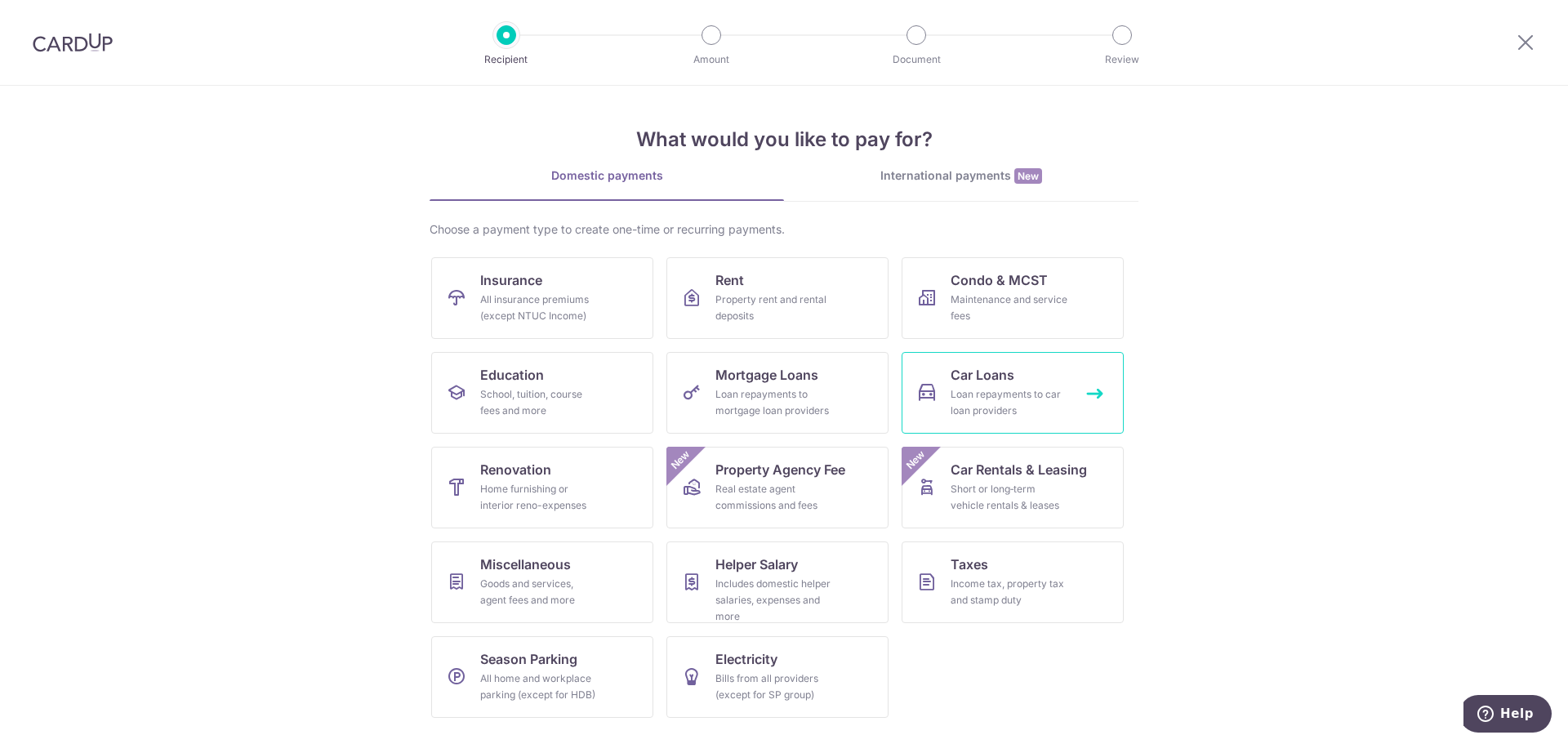
click at [986, 393] on div "Loan repayments to car loan providers" at bounding box center [1009, 402] width 118 height 33
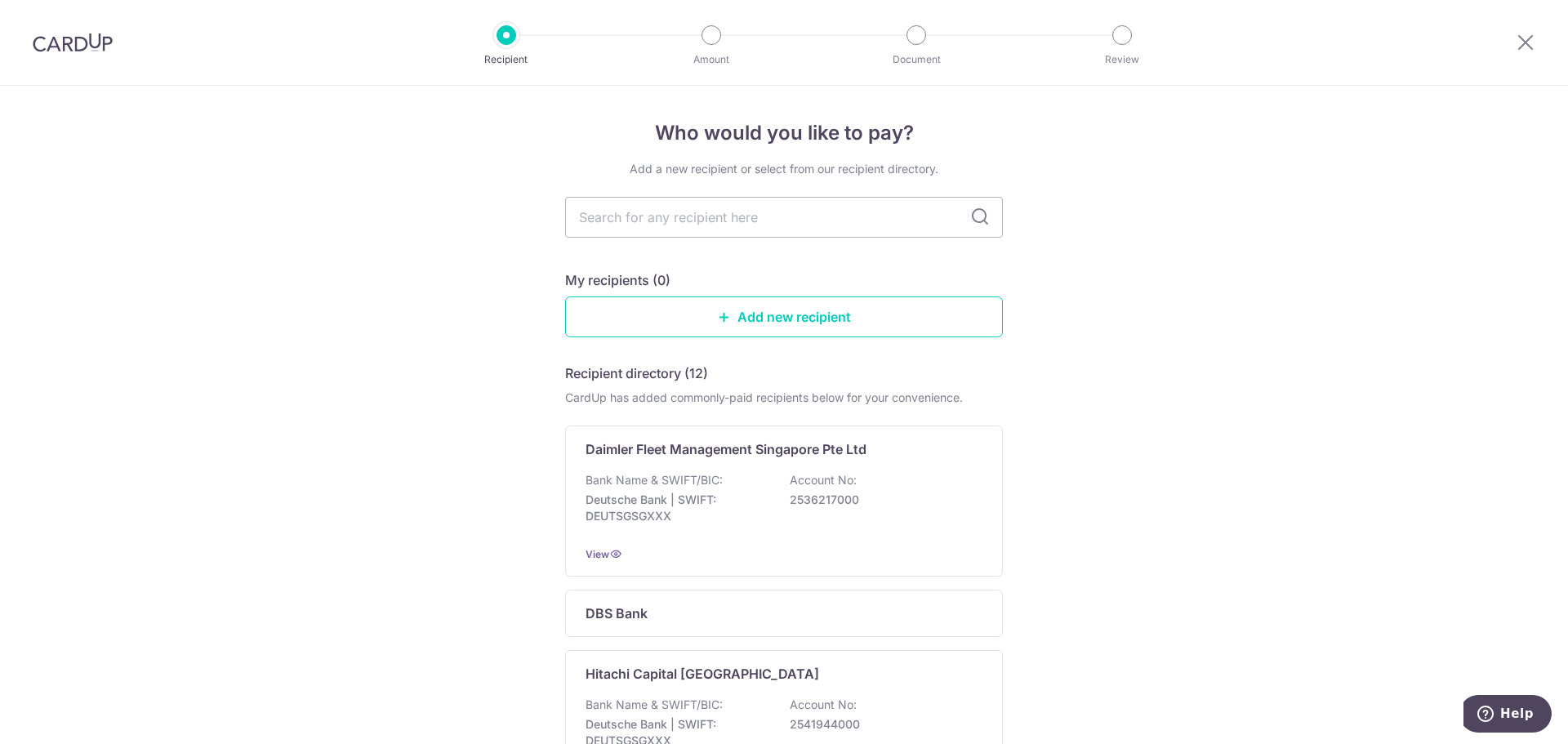
click at [791, 230] on input "text" at bounding box center [784, 218] width 437 height 41
type input "mayban"
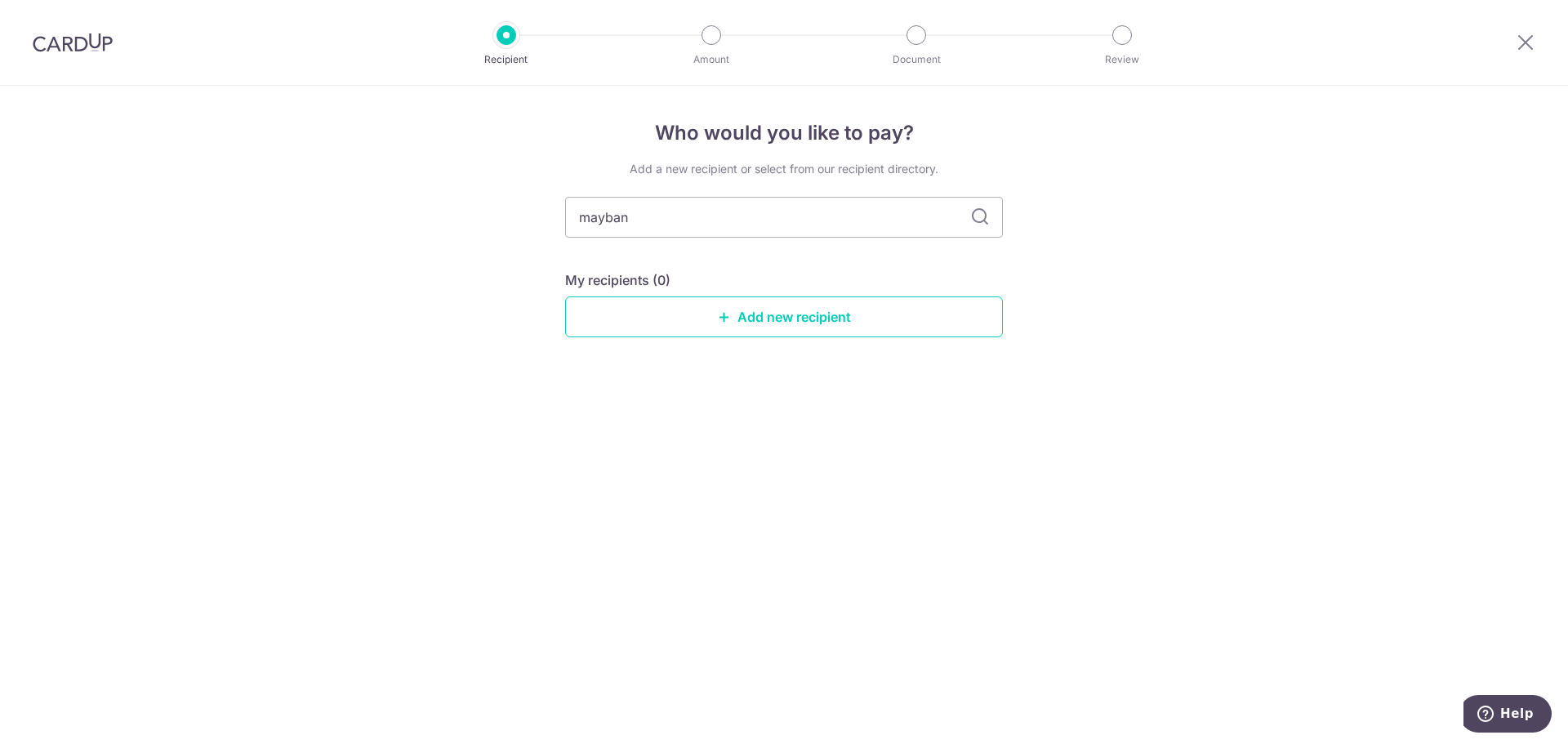
type input "maybank"
click at [1078, 265] on div "Who would you like to pay? Add a new recipient or select from our recipient dir…" at bounding box center [784, 415] width 1568 height 658
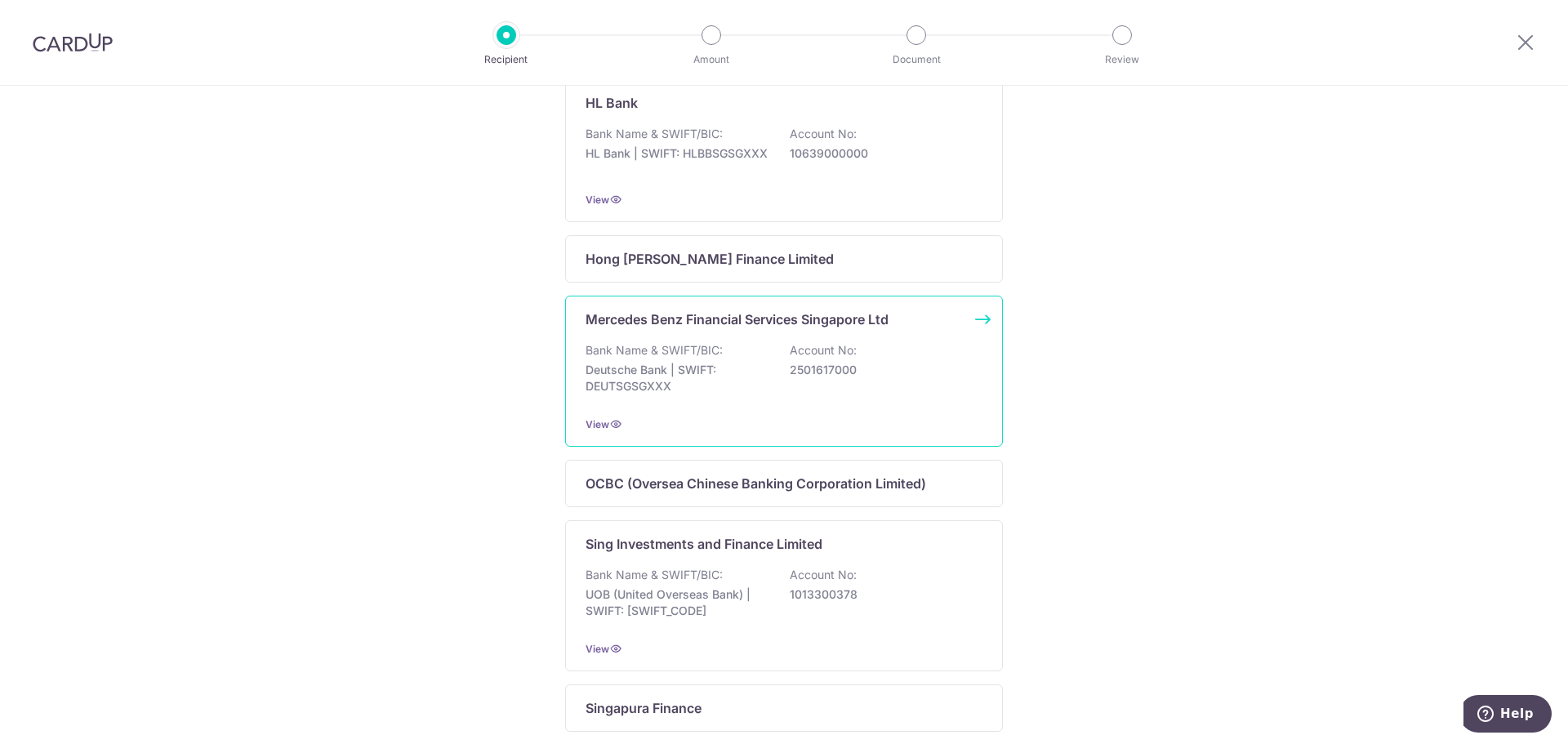
scroll to position [898, 0]
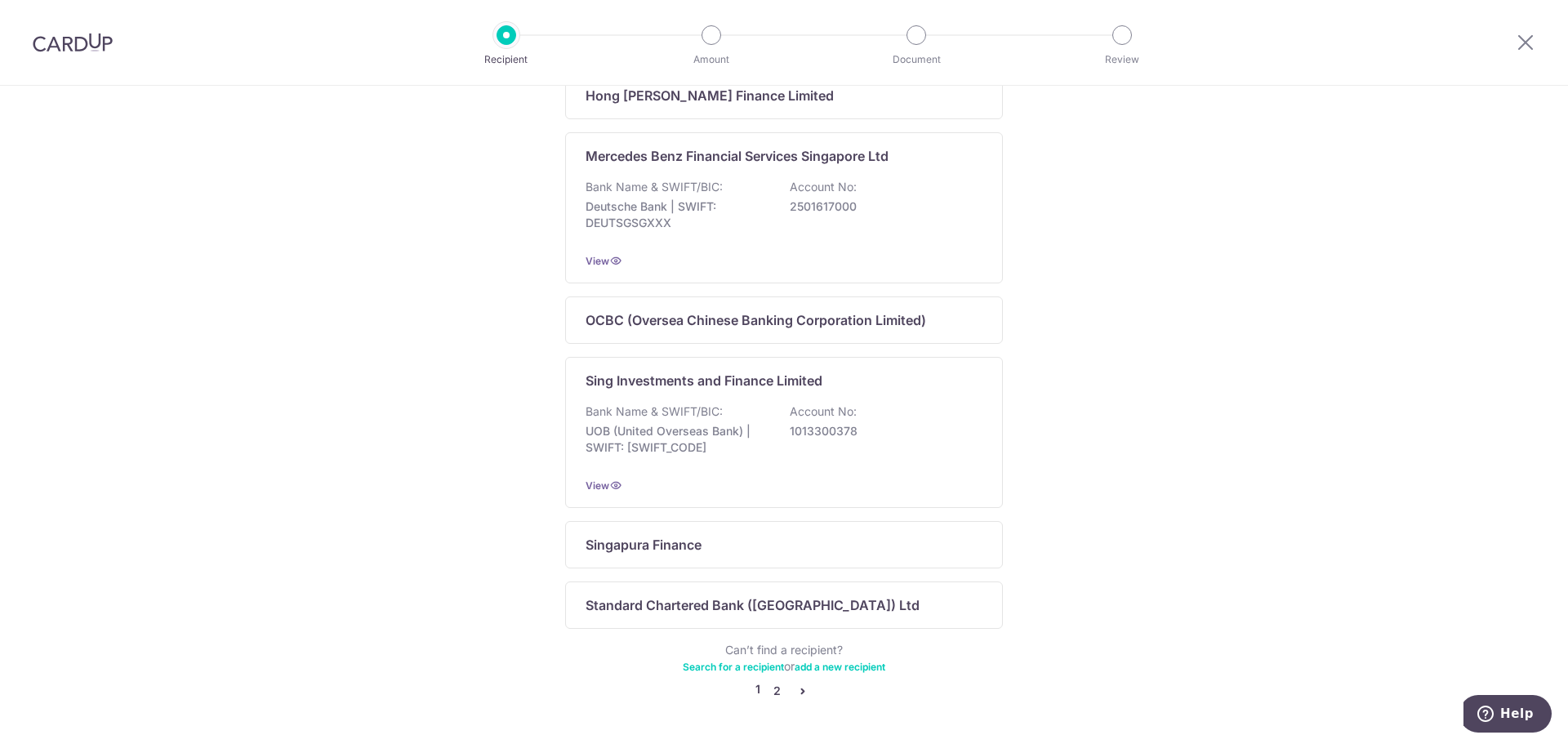
click at [767, 698] on link "2" at bounding box center [777, 691] width 20 height 20
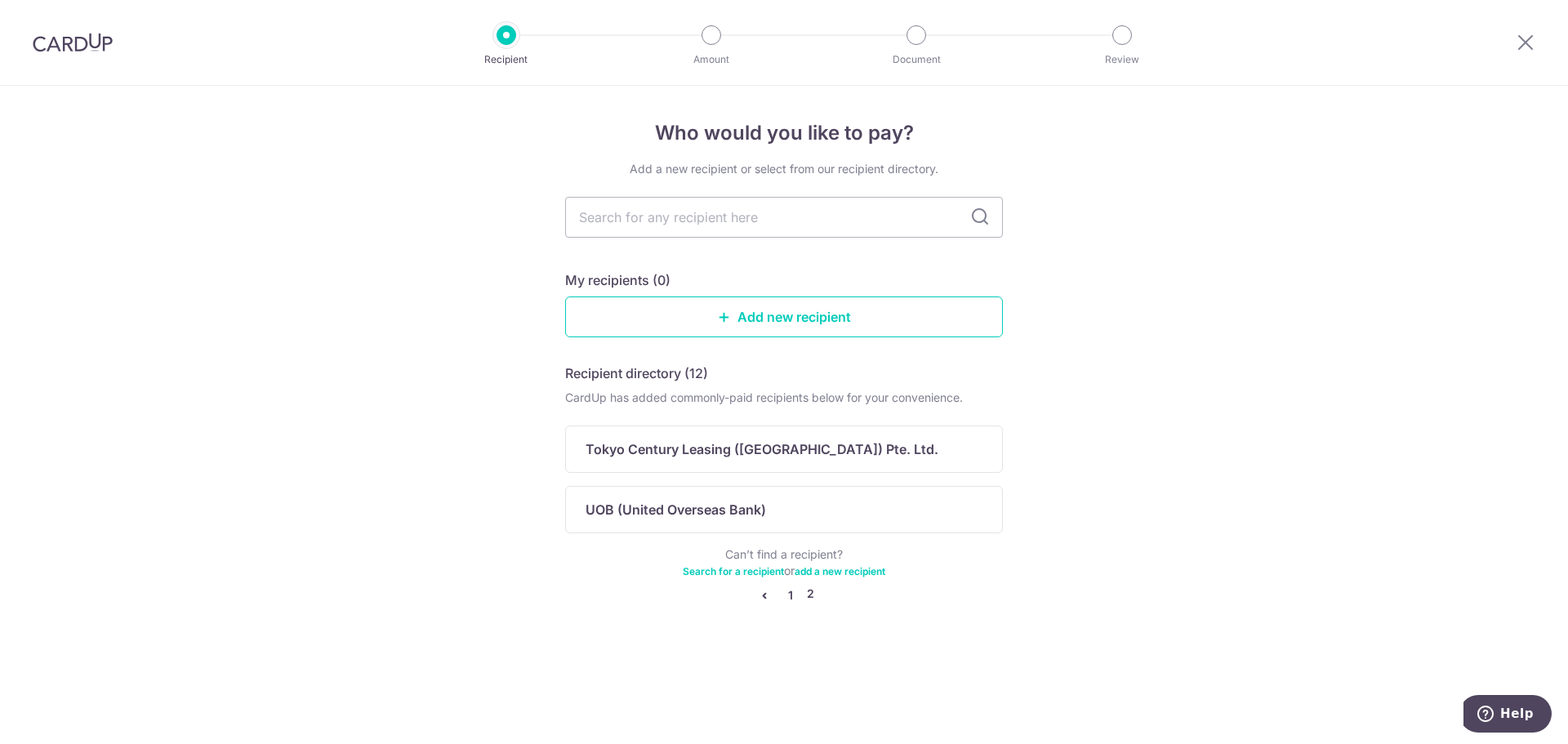
click at [784, 595] on link "1" at bounding box center [790, 595] width 20 height 20
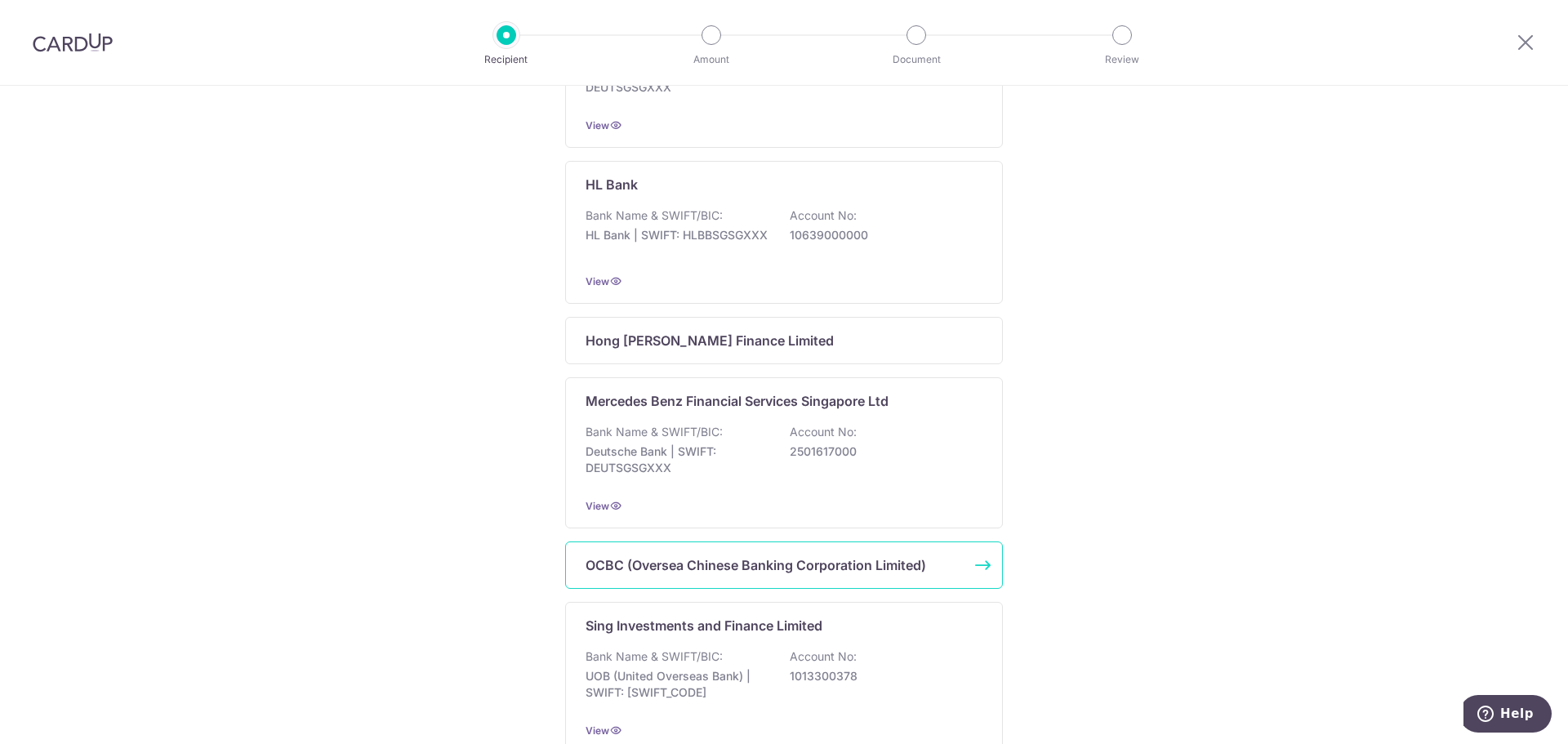
scroll to position [960, 0]
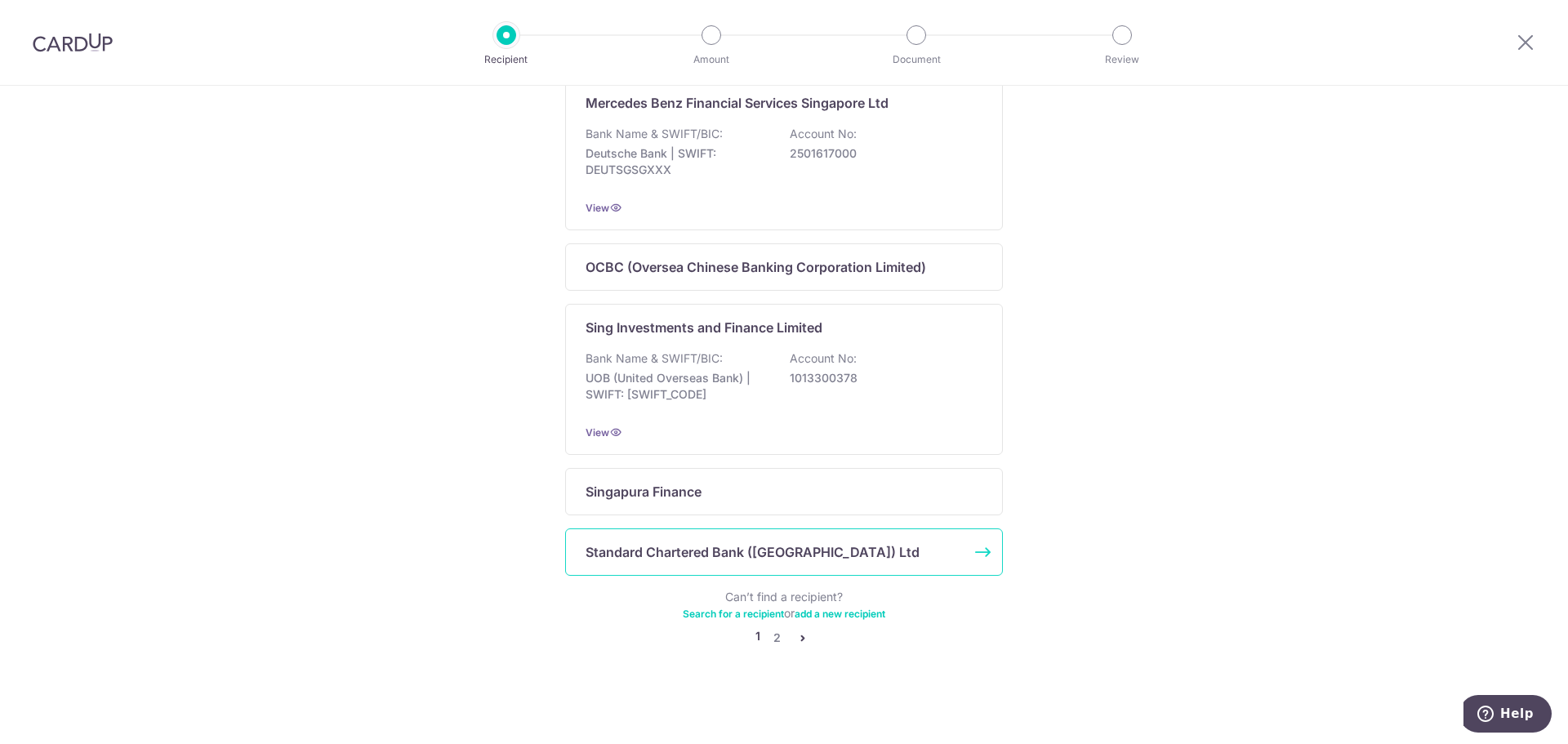
click at [787, 545] on p "Standard Chartered Bank ([GEOGRAPHIC_DATA]) Ltd" at bounding box center [752, 551] width 334 height 20
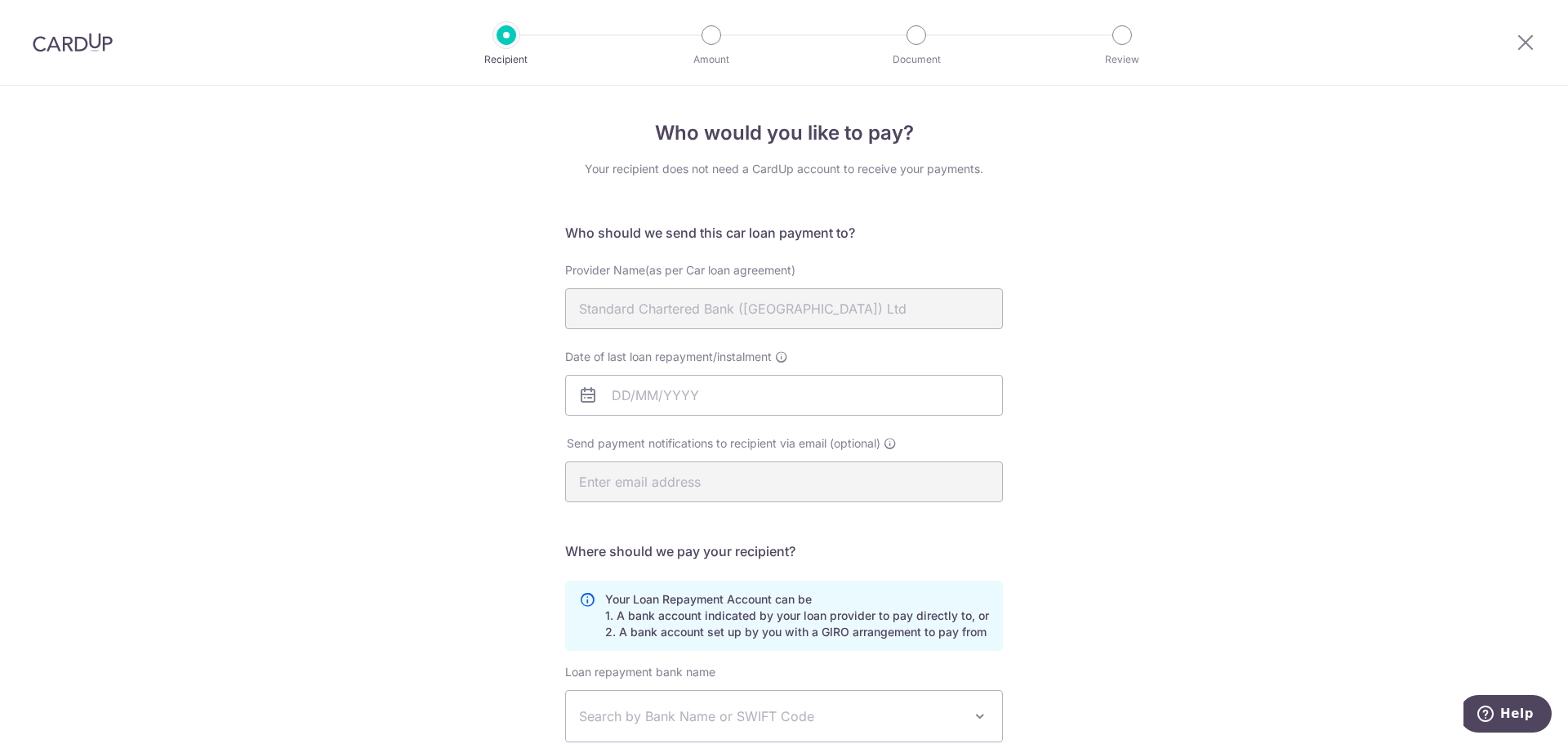
scroll to position [238, 0]
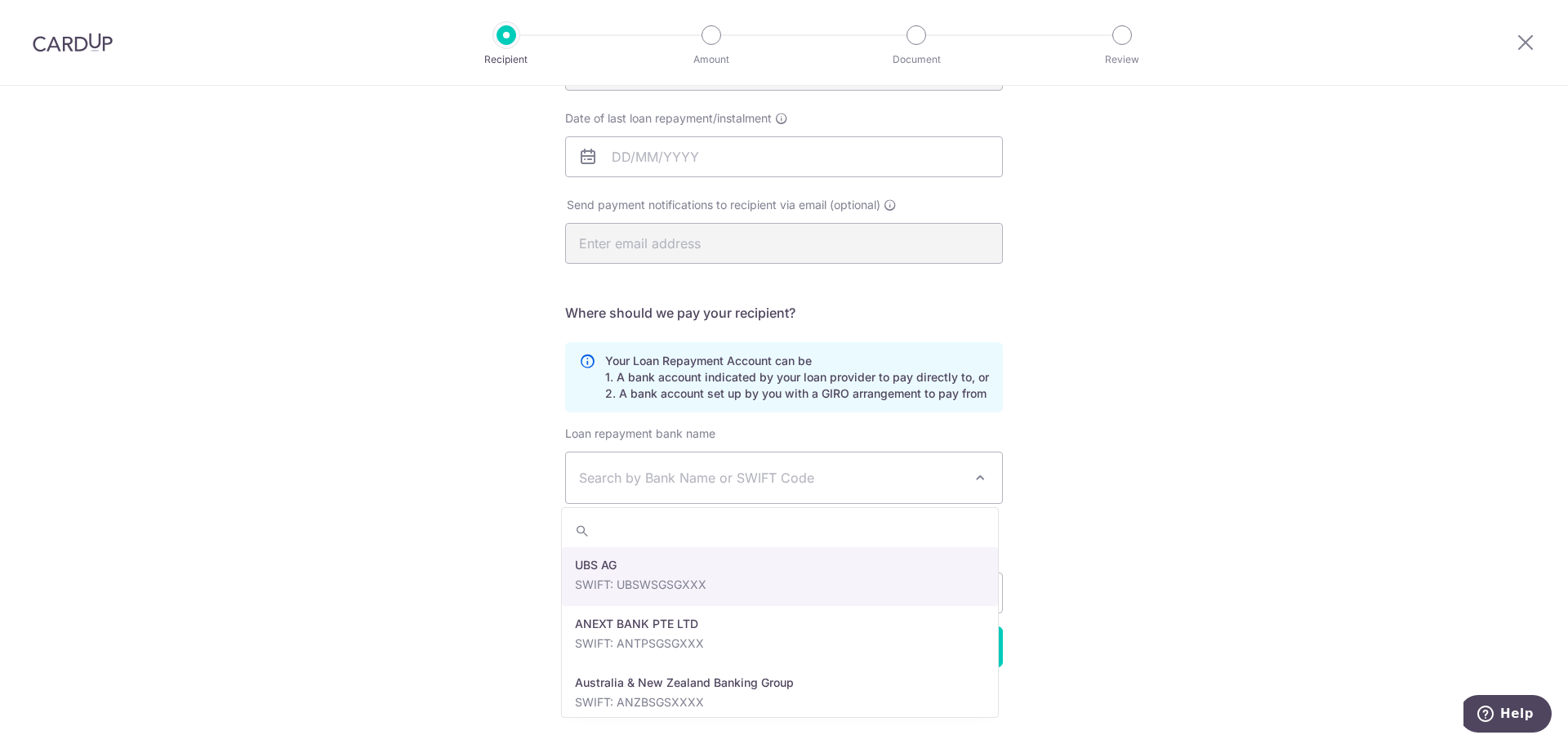
click at [905, 490] on span "Search by Bank Name or SWIFT Code" at bounding box center [784, 478] width 436 height 50
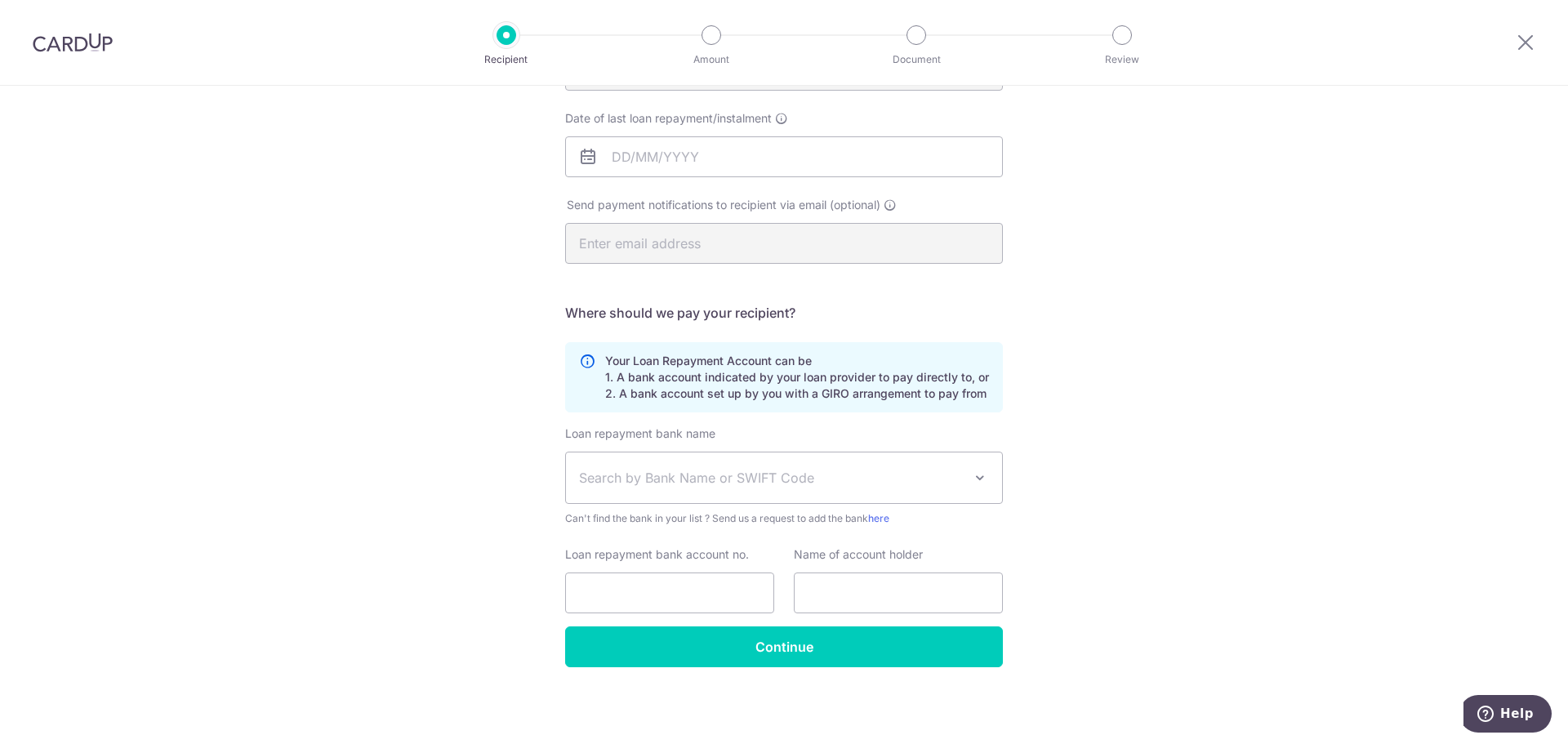
click at [905, 482] on span "Search by Bank Name or SWIFT Code" at bounding box center [771, 478] width 384 height 20
click at [1140, 459] on div "Who would you like to pay? Your recipient does not need a CardUp account to rec…" at bounding box center [784, 296] width 1568 height 897
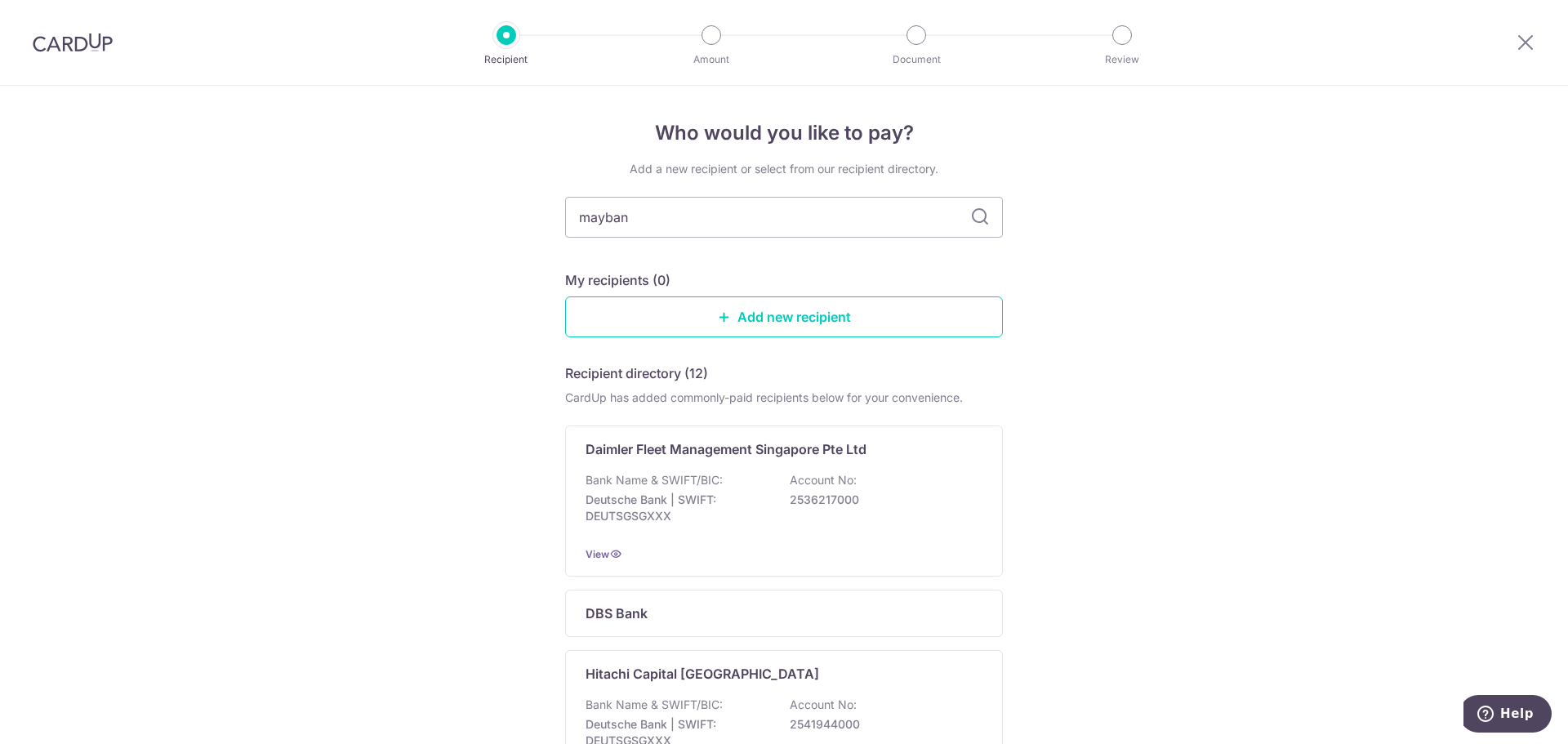
type input "maybank"
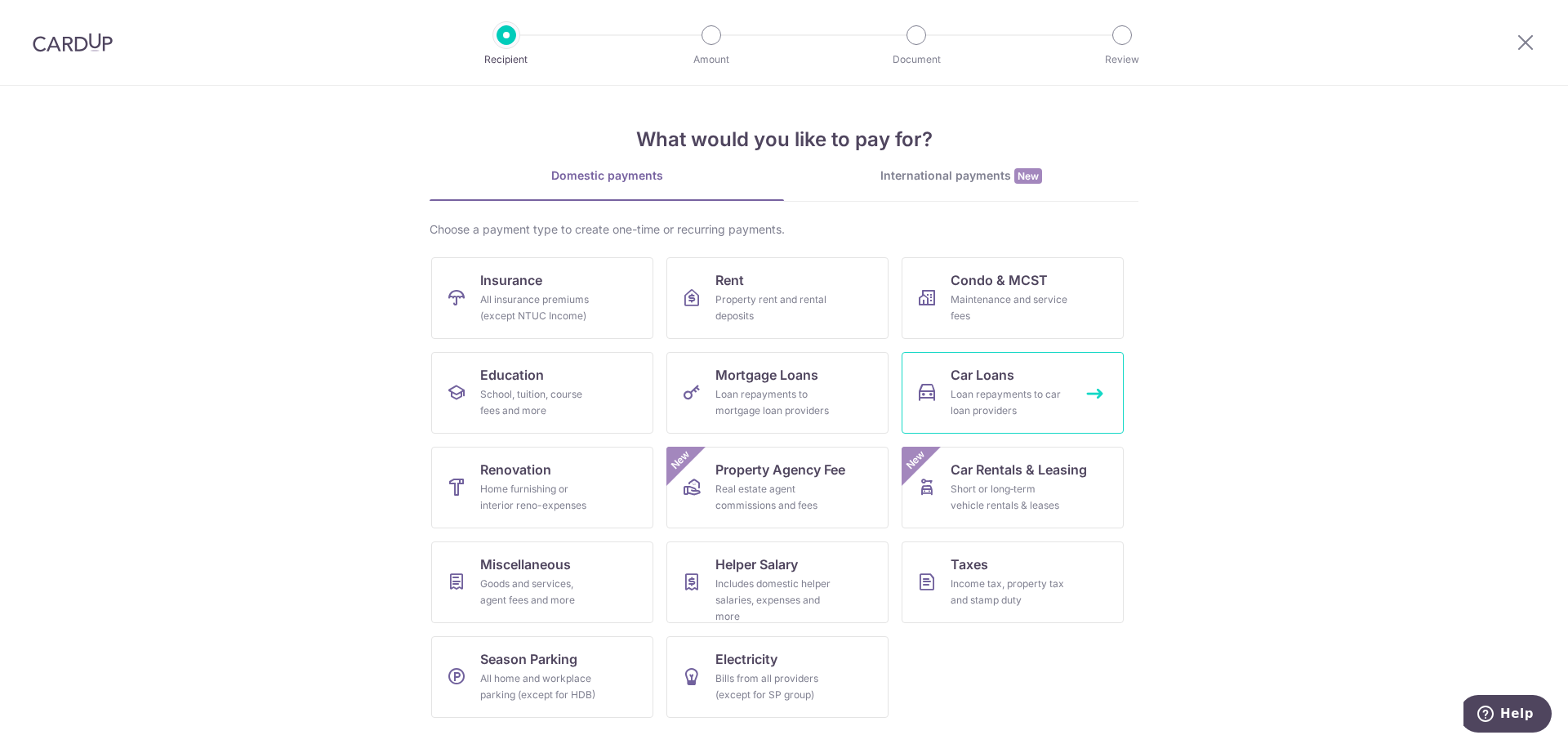
click at [1052, 397] on div "Loan repayments to car loan providers" at bounding box center [1009, 402] width 118 height 33
click at [1265, 340] on section "What would you like to pay for? Domestic payments International payments New Ch…" at bounding box center [784, 415] width 1568 height 658
click at [1049, 185] on link "International payments New" at bounding box center [961, 184] width 354 height 34
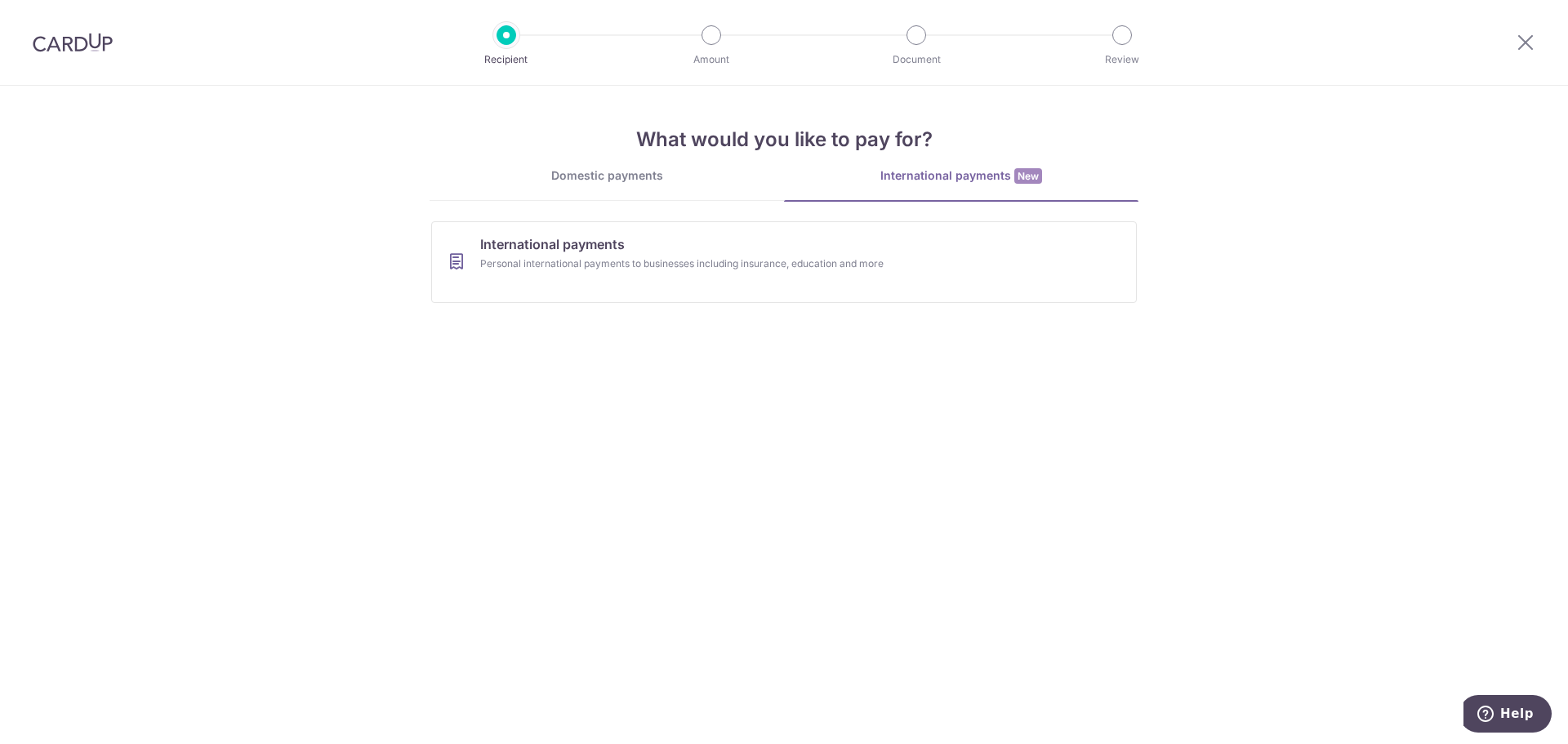
click at [489, 177] on div "Domestic payments" at bounding box center [606, 175] width 354 height 16
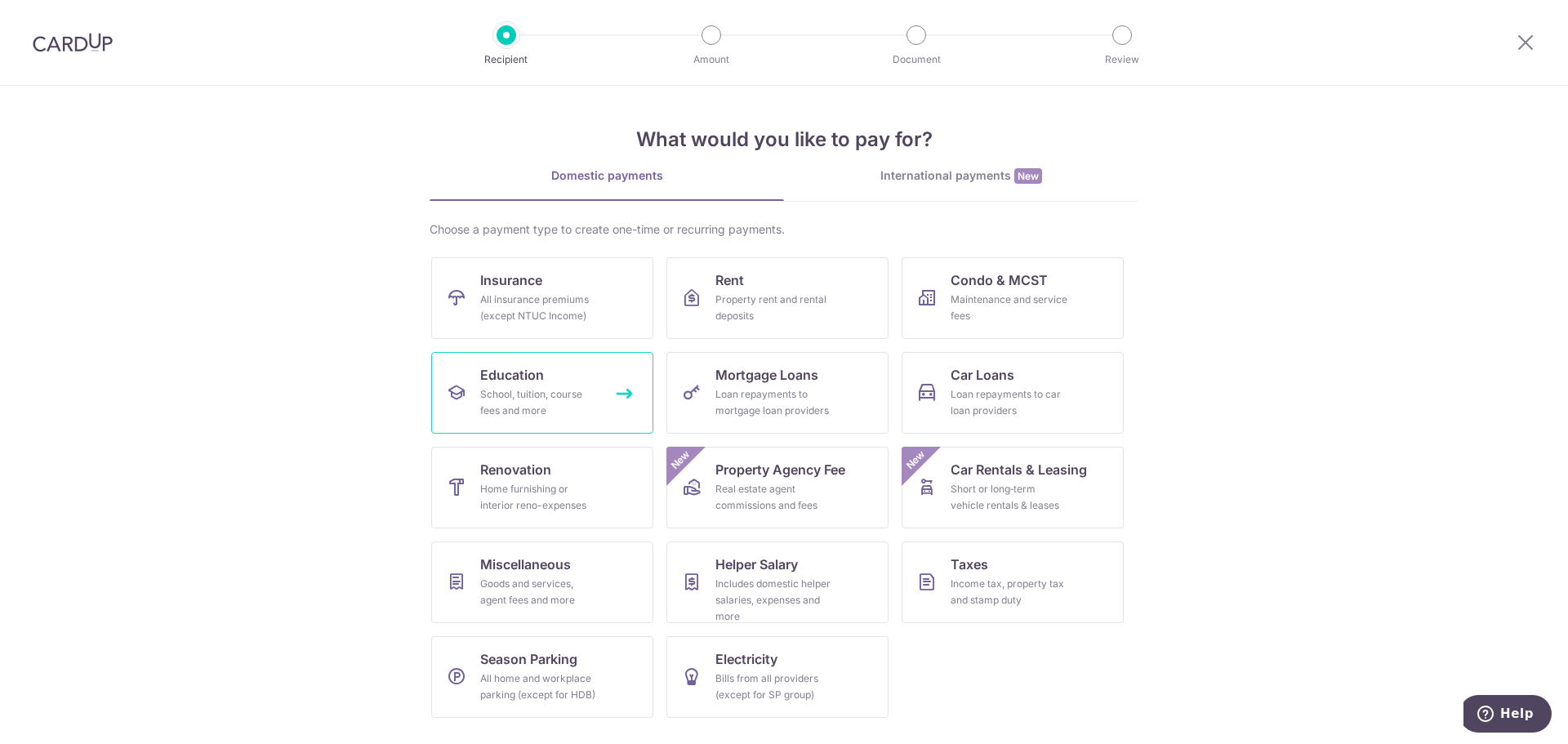
click at [539, 363] on link "Education School, tuition, course fees and more" at bounding box center [542, 393] width 222 height 81
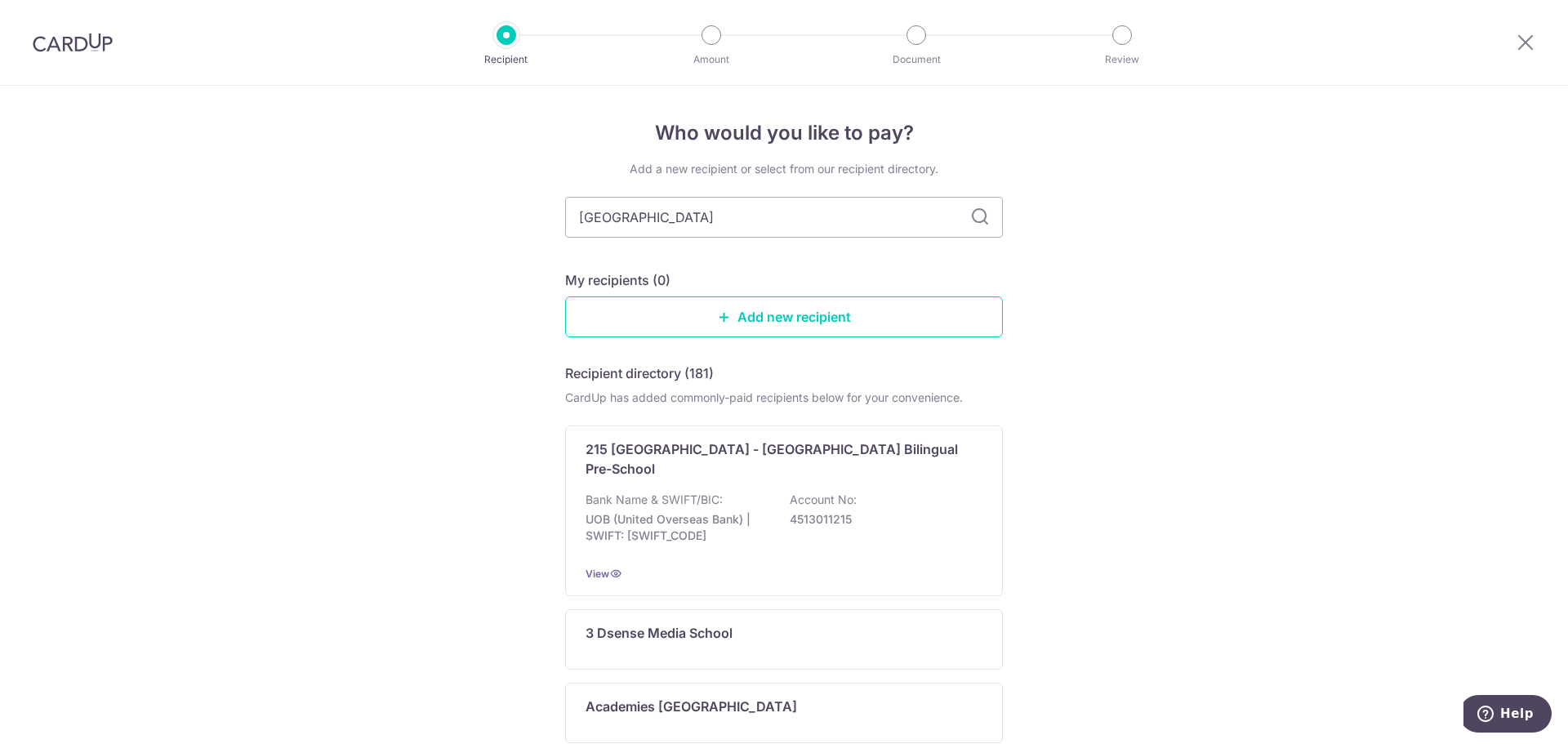
type input "singapore"
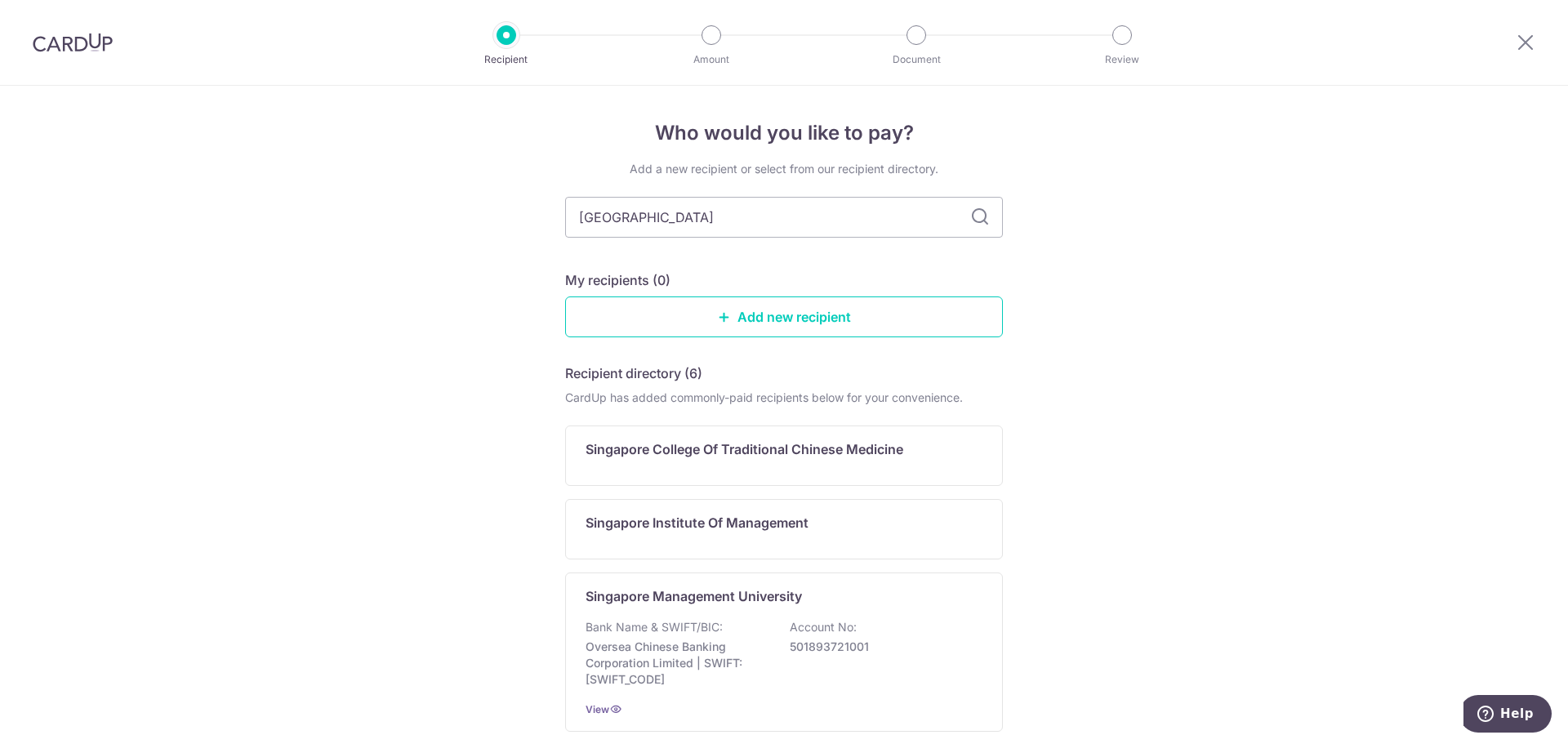
type input "singapore university"
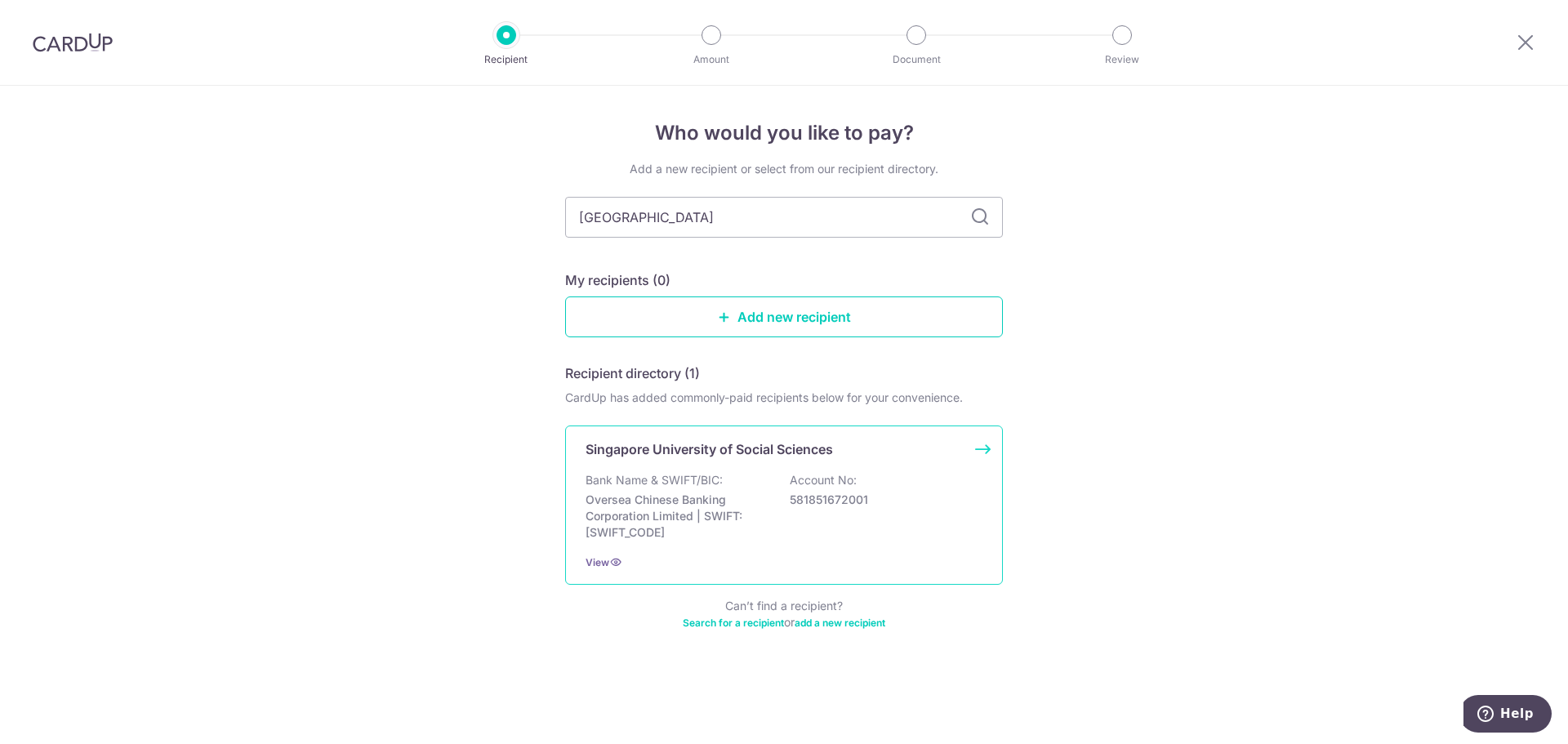
click at [785, 462] on div "Singapore University of Social Sciences Bank Name & SWIFT/BIC: Oversea Chinese …" at bounding box center [784, 505] width 437 height 159
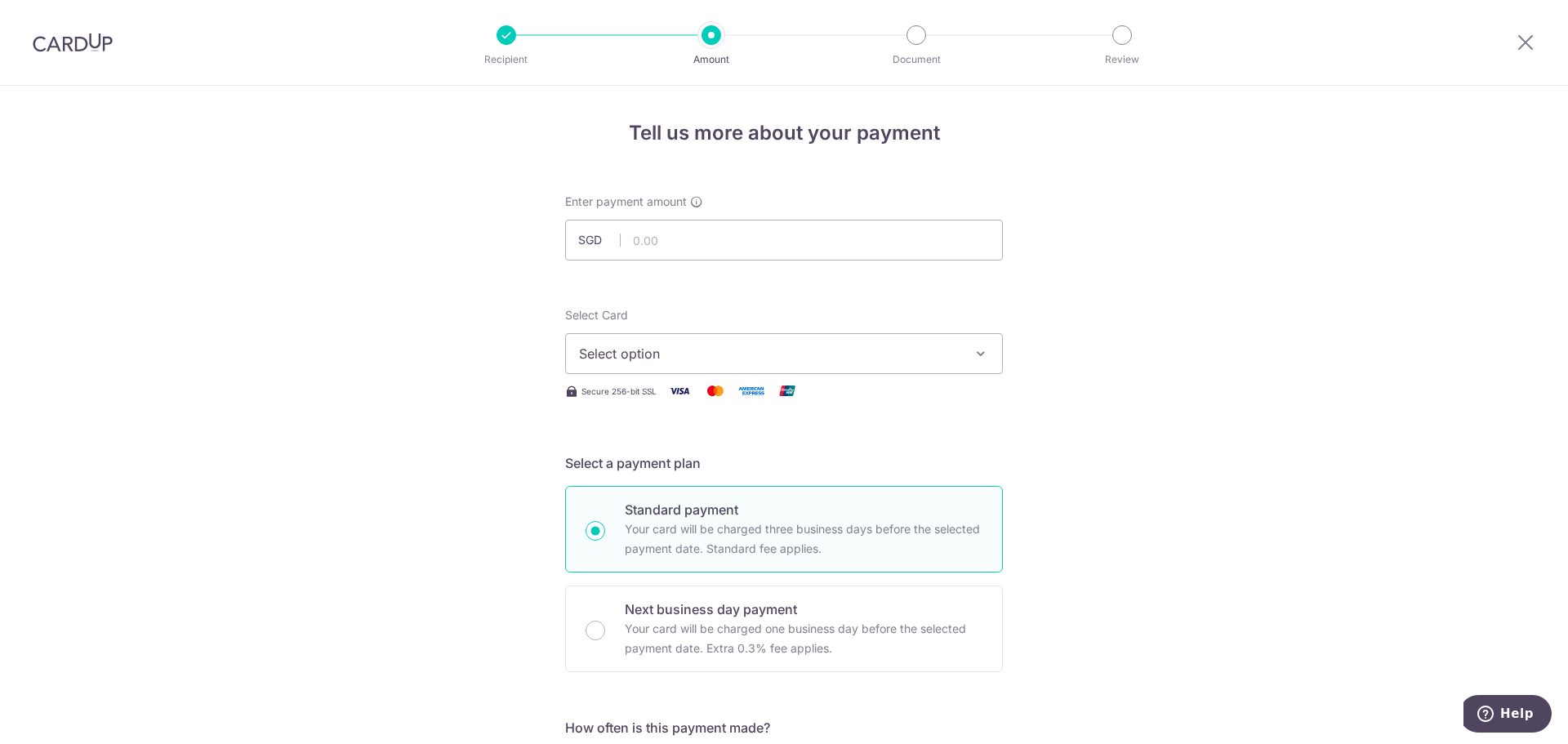
click at [973, 353] on icon "button" at bounding box center [980, 353] width 16 height 16
click at [974, 361] on button "Select option" at bounding box center [784, 354] width 437 height 41
click at [914, 400] on span "Add credit card" at bounding box center [798, 399] width 380 height 16
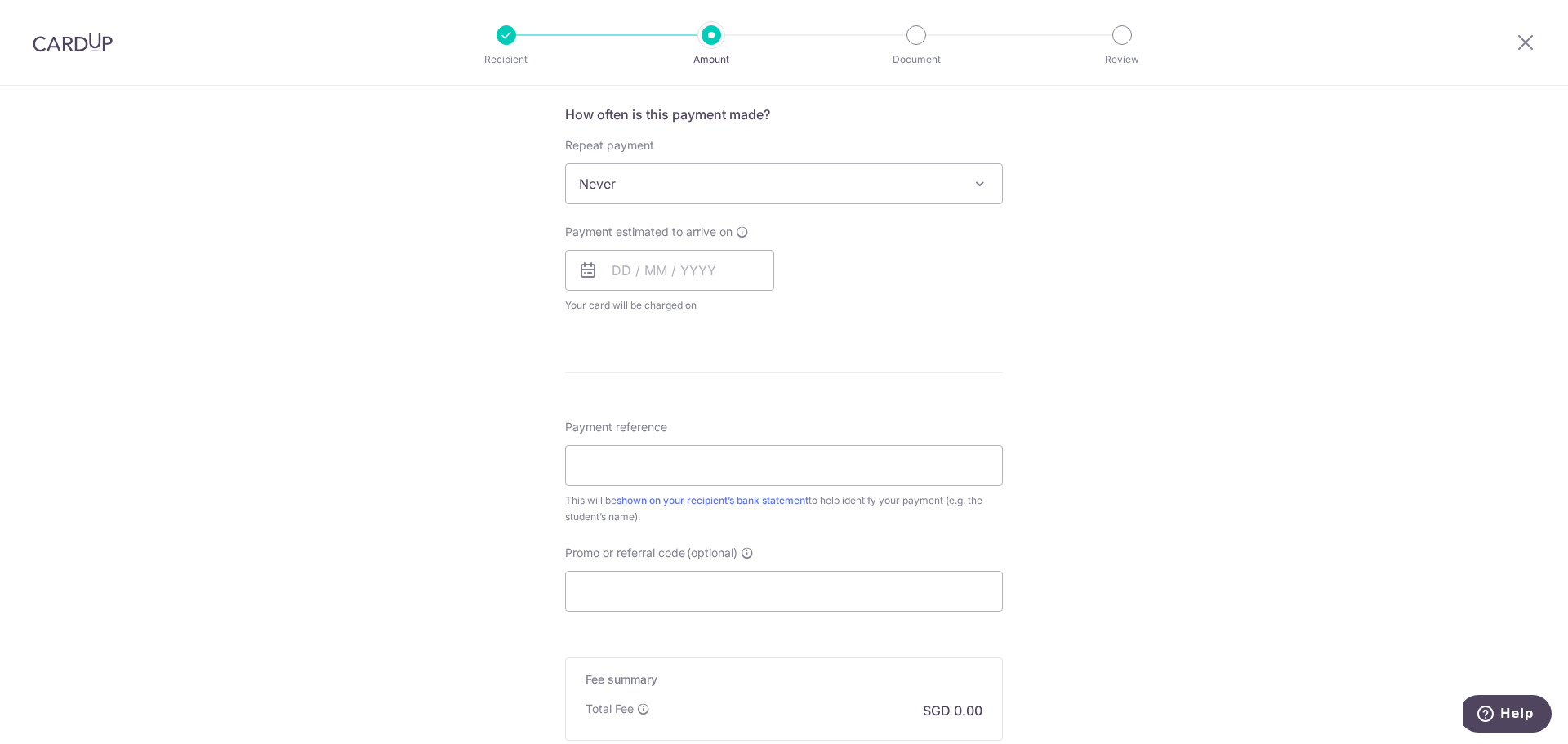
scroll to position [1267, 0]
